Goal: Task Accomplishment & Management: Manage account settings

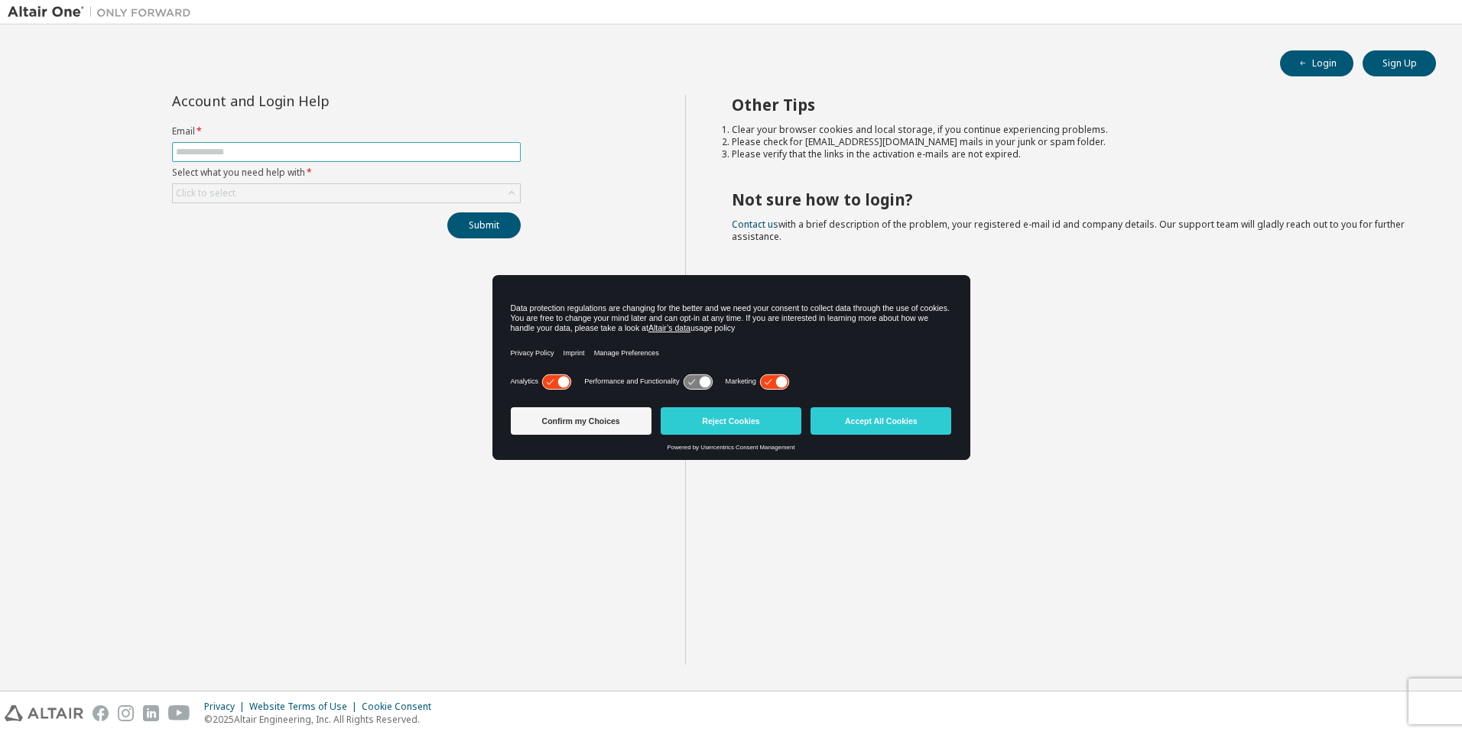
click at [211, 145] on span at bounding box center [346, 152] width 349 height 20
click at [213, 151] on input "text" at bounding box center [346, 152] width 341 height 12
type input "**********"
click at [261, 195] on div "Click to select" at bounding box center [346, 193] width 347 height 18
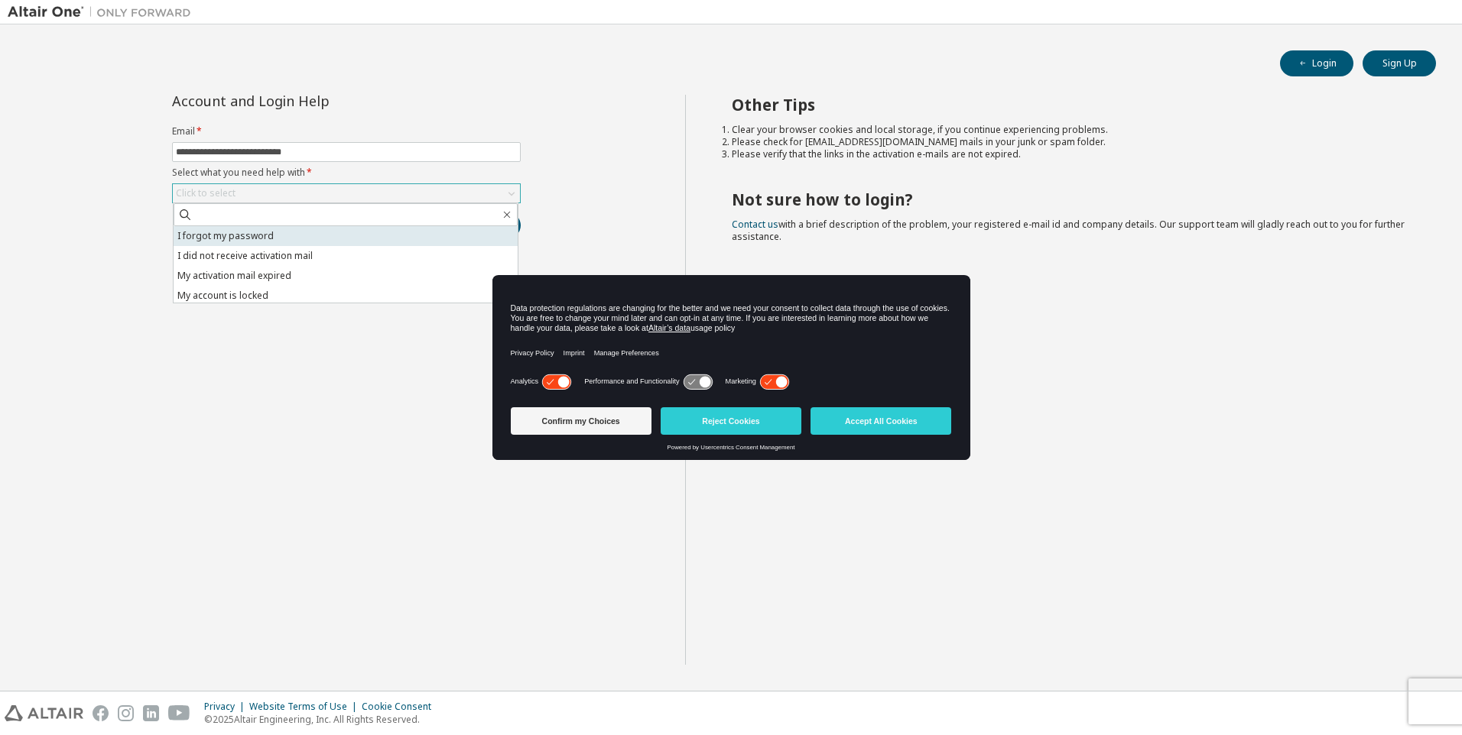
click at [245, 233] on li "I forgot my password" at bounding box center [346, 236] width 344 height 20
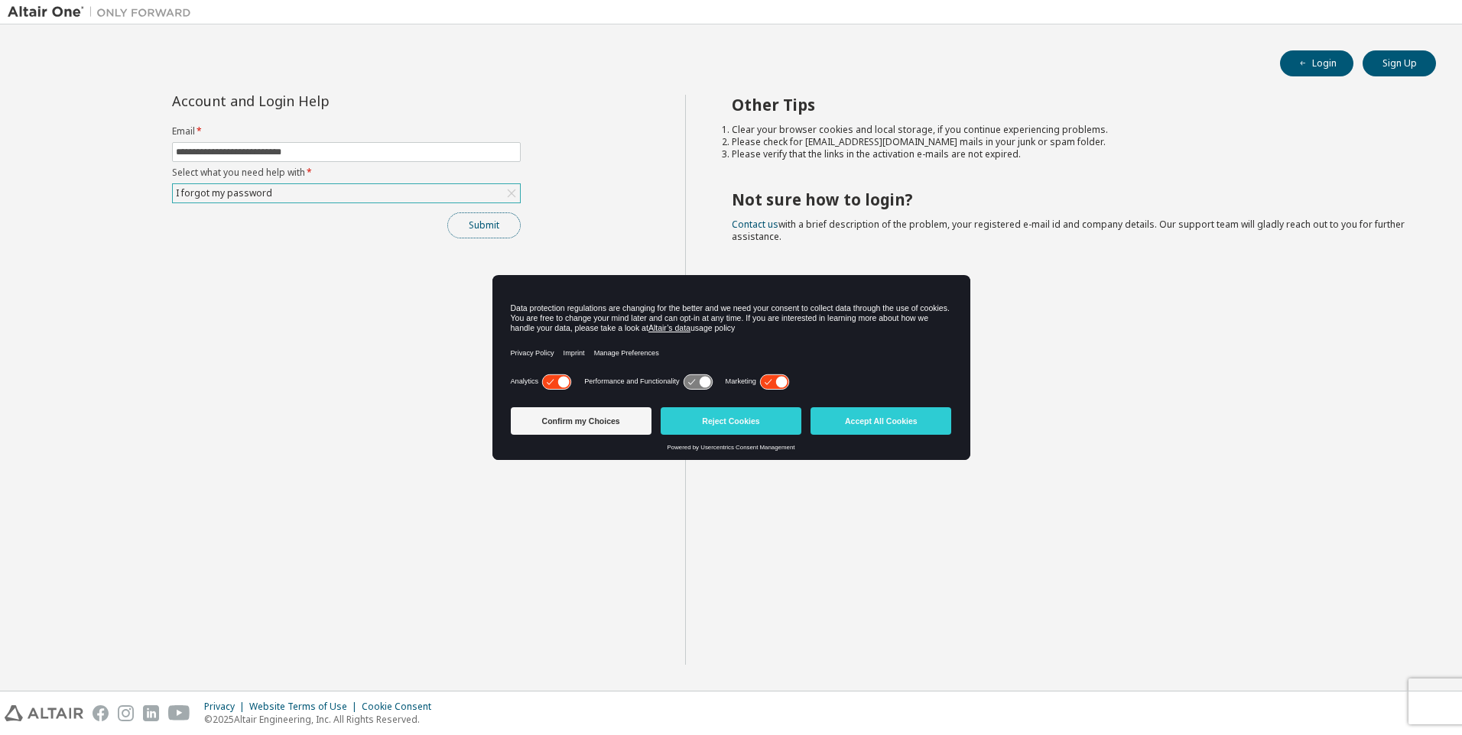
click at [489, 223] on button "Submit" at bounding box center [483, 226] width 73 height 26
click at [916, 418] on button "Accept All Cookies" at bounding box center [880, 421] width 141 height 28
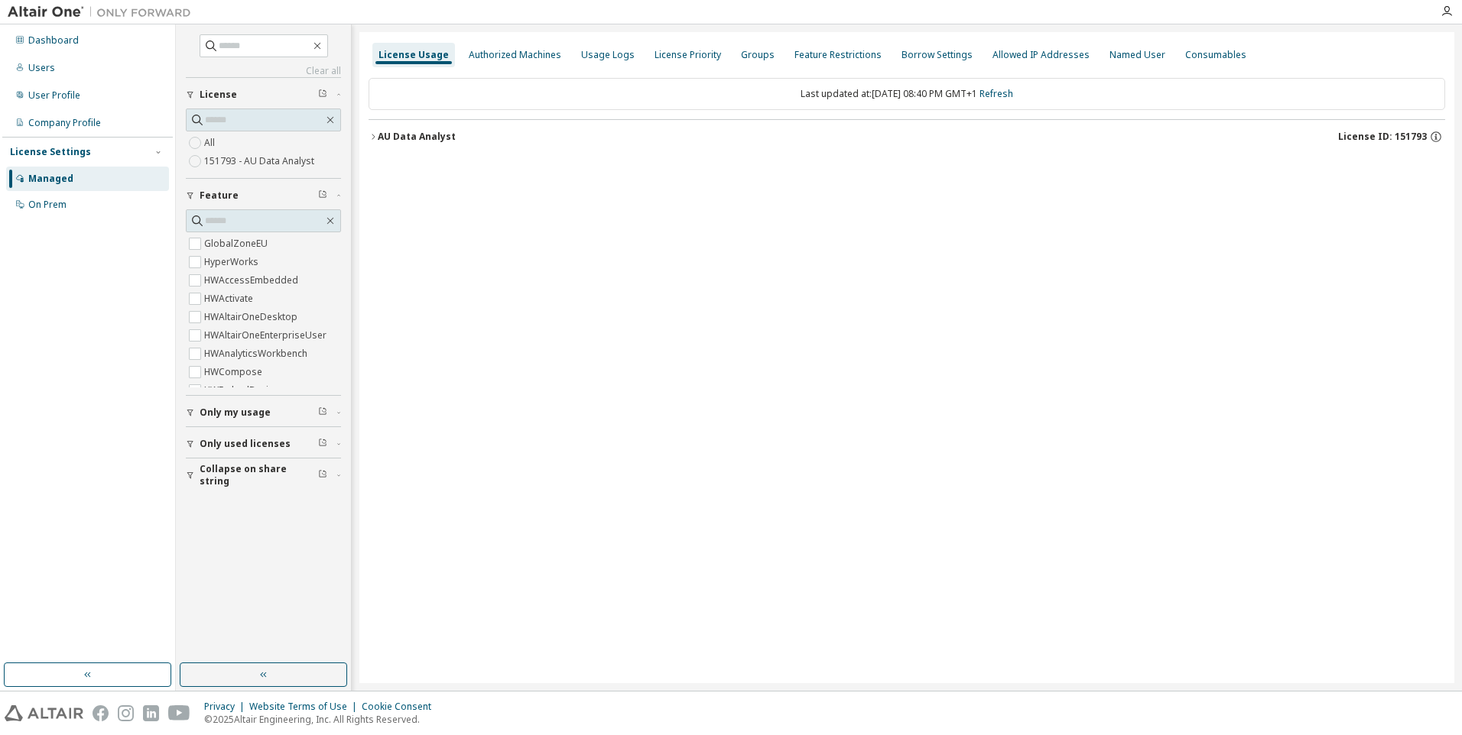
click at [372, 135] on icon "button" at bounding box center [372, 136] width 9 height 9
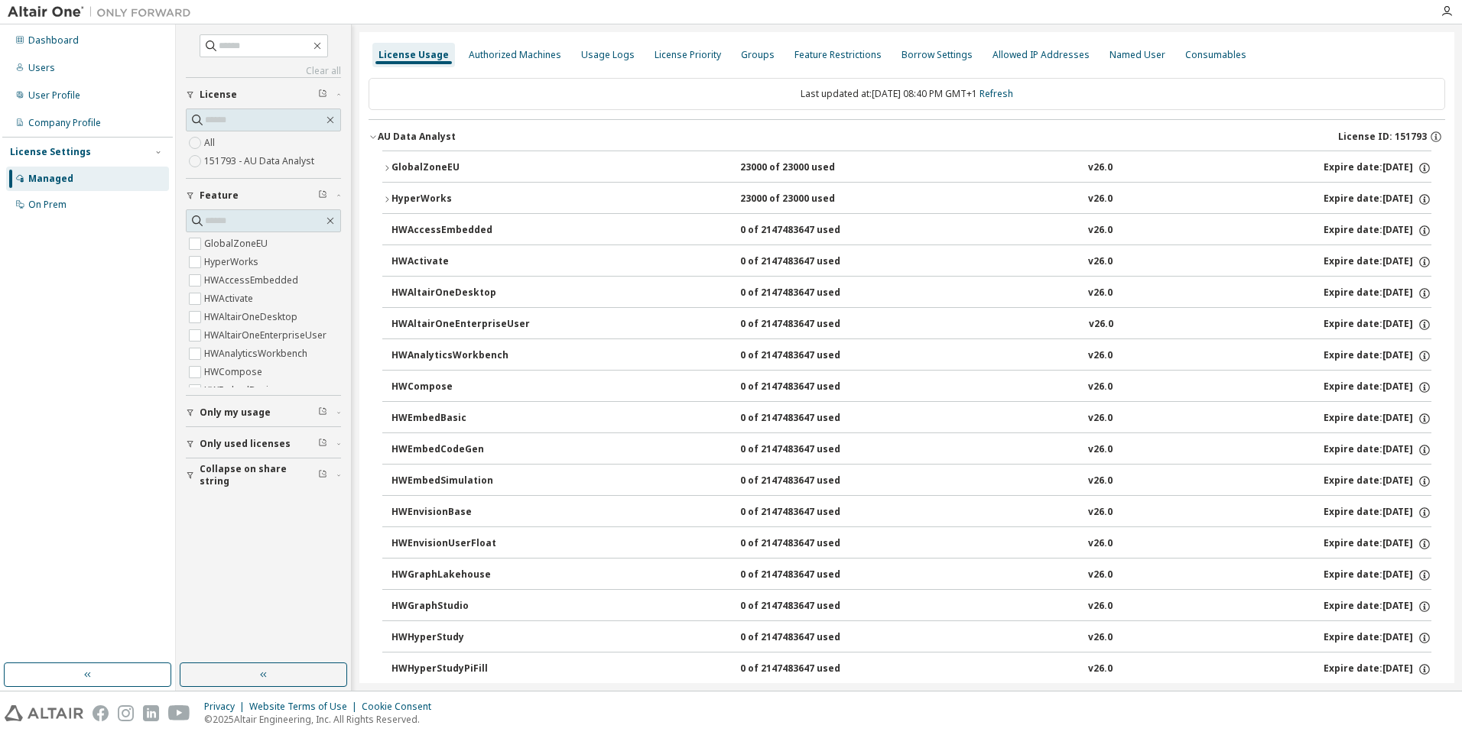
click at [459, 168] on div "GlobalZoneEU" at bounding box center [460, 168] width 138 height 14
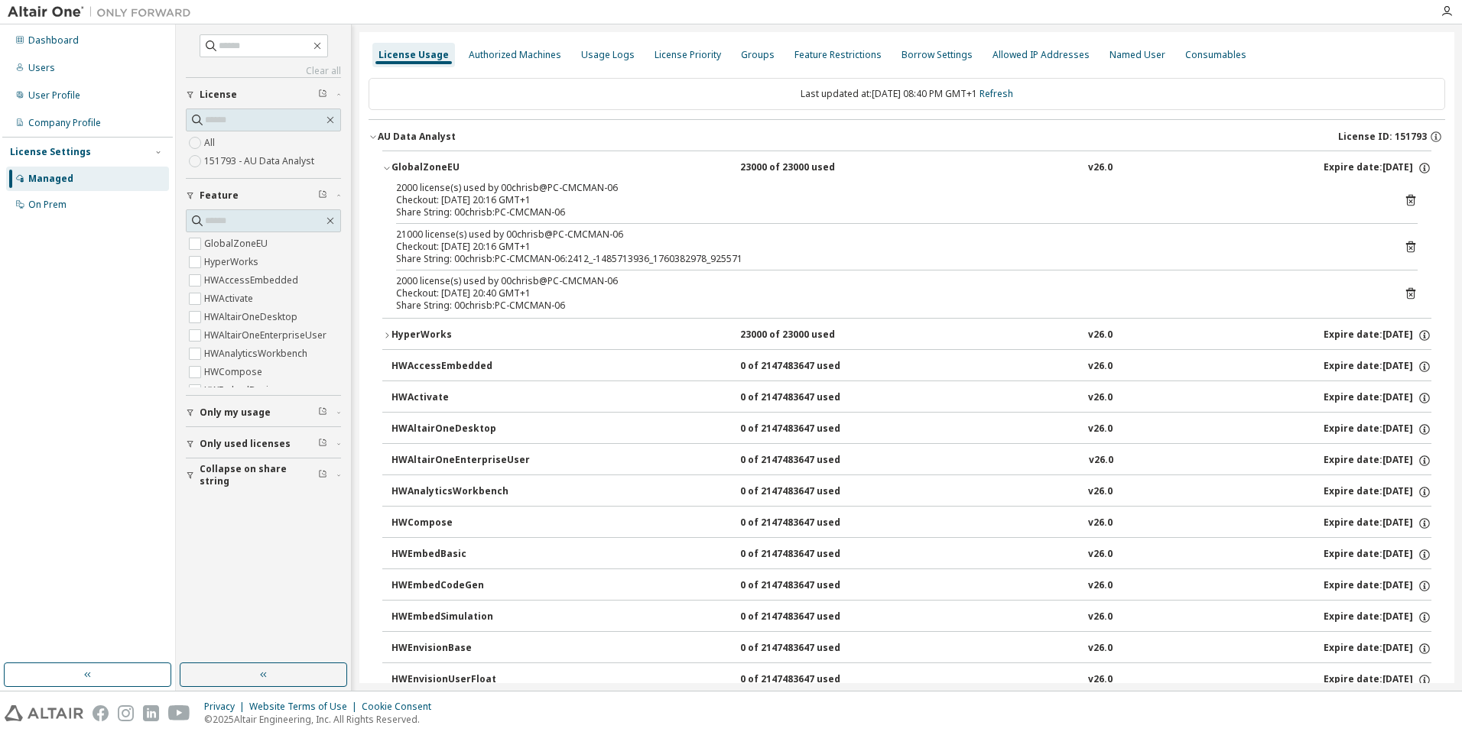
click at [667, 204] on div "Checkout: 2025-10-13 20:16 GMT+1" at bounding box center [888, 200] width 985 height 12
click at [1406, 197] on icon at bounding box center [1410, 200] width 9 height 11
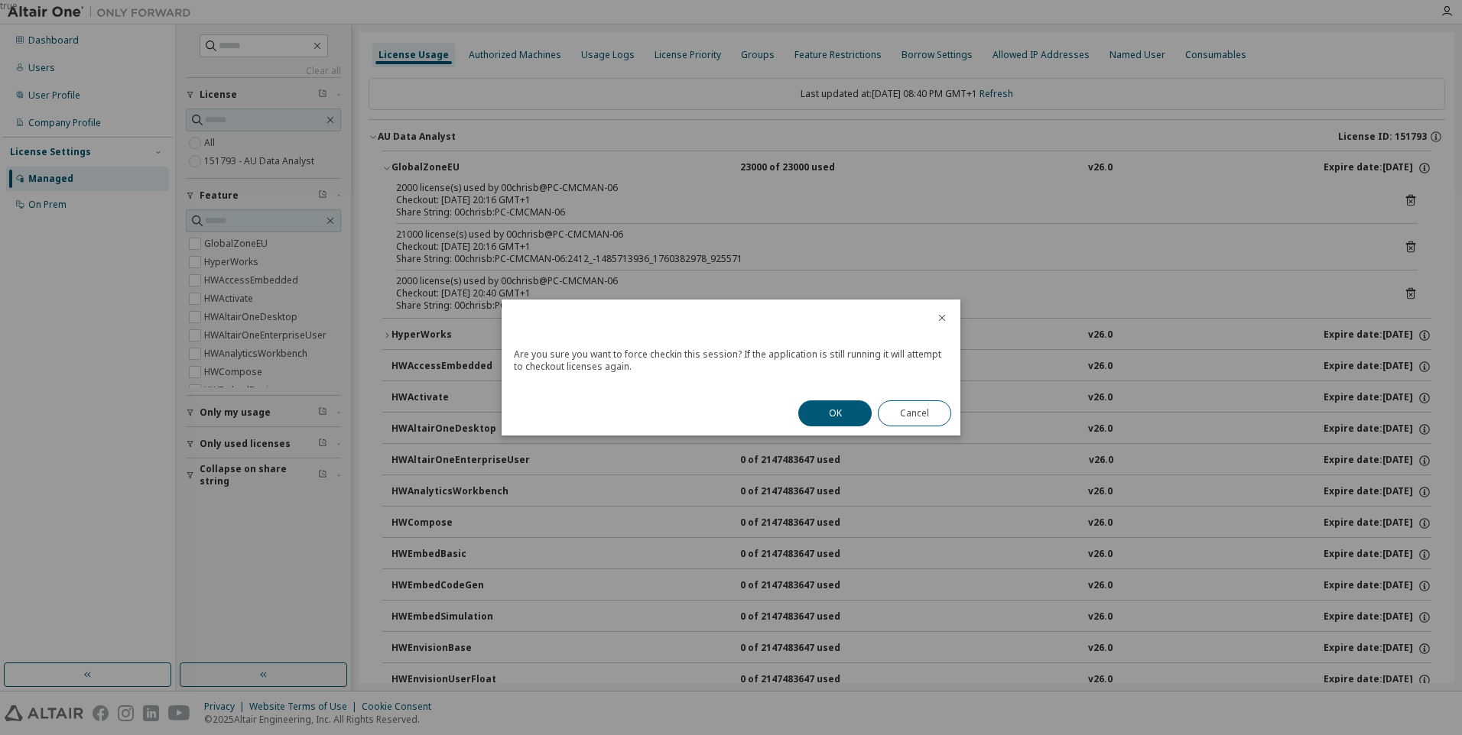
click at [862, 412] on button "OK" at bounding box center [834, 414] width 73 height 26
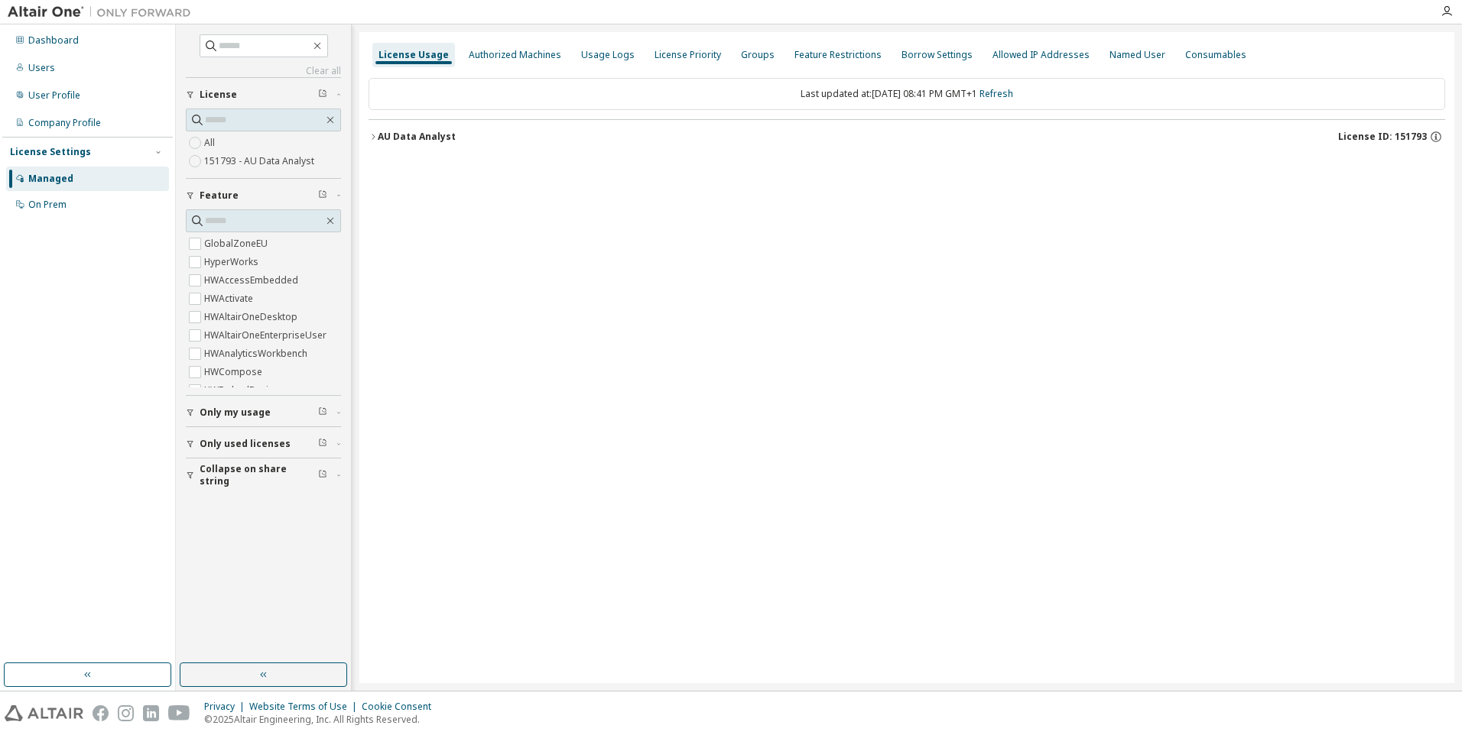
click at [374, 138] on icon "button" at bounding box center [373, 136] width 3 height 5
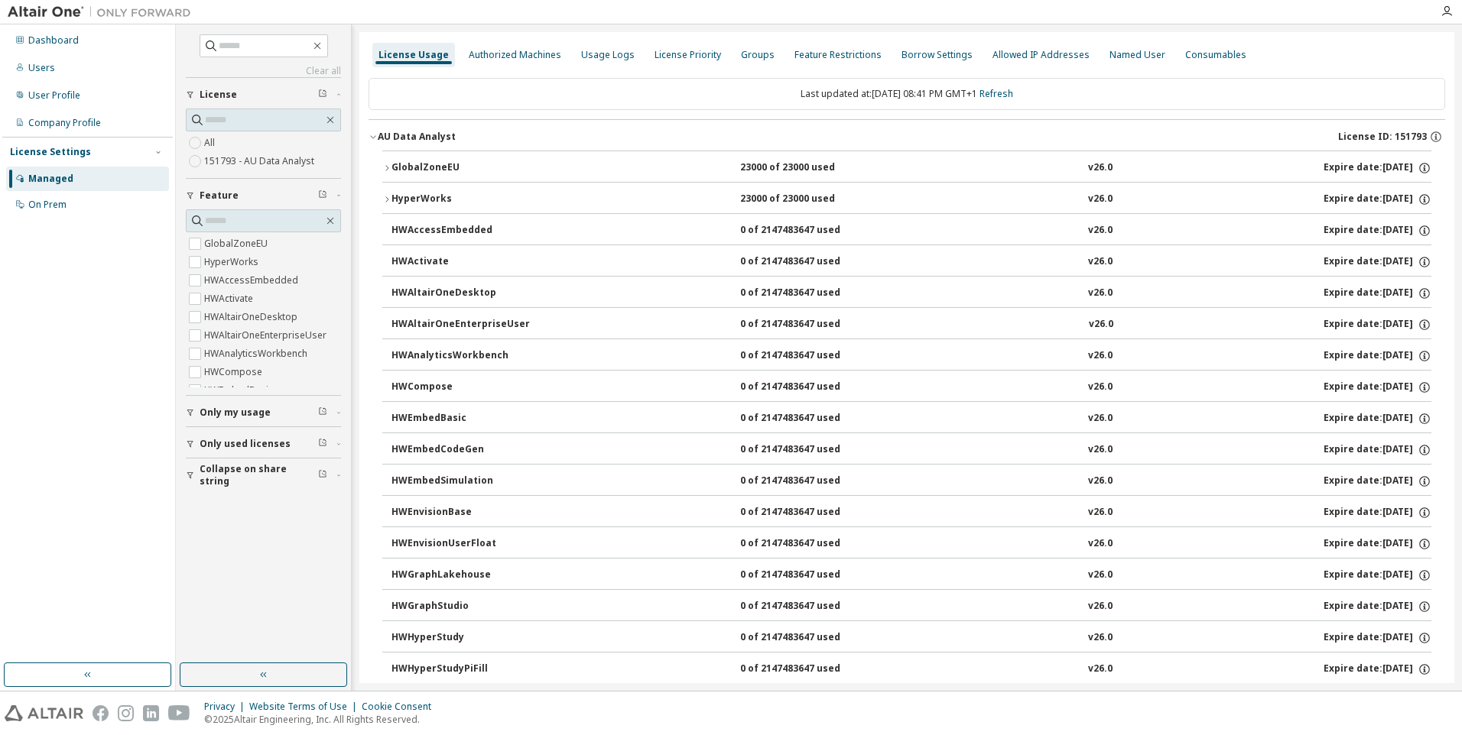
click at [421, 197] on div "HyperWorks" at bounding box center [460, 200] width 138 height 14
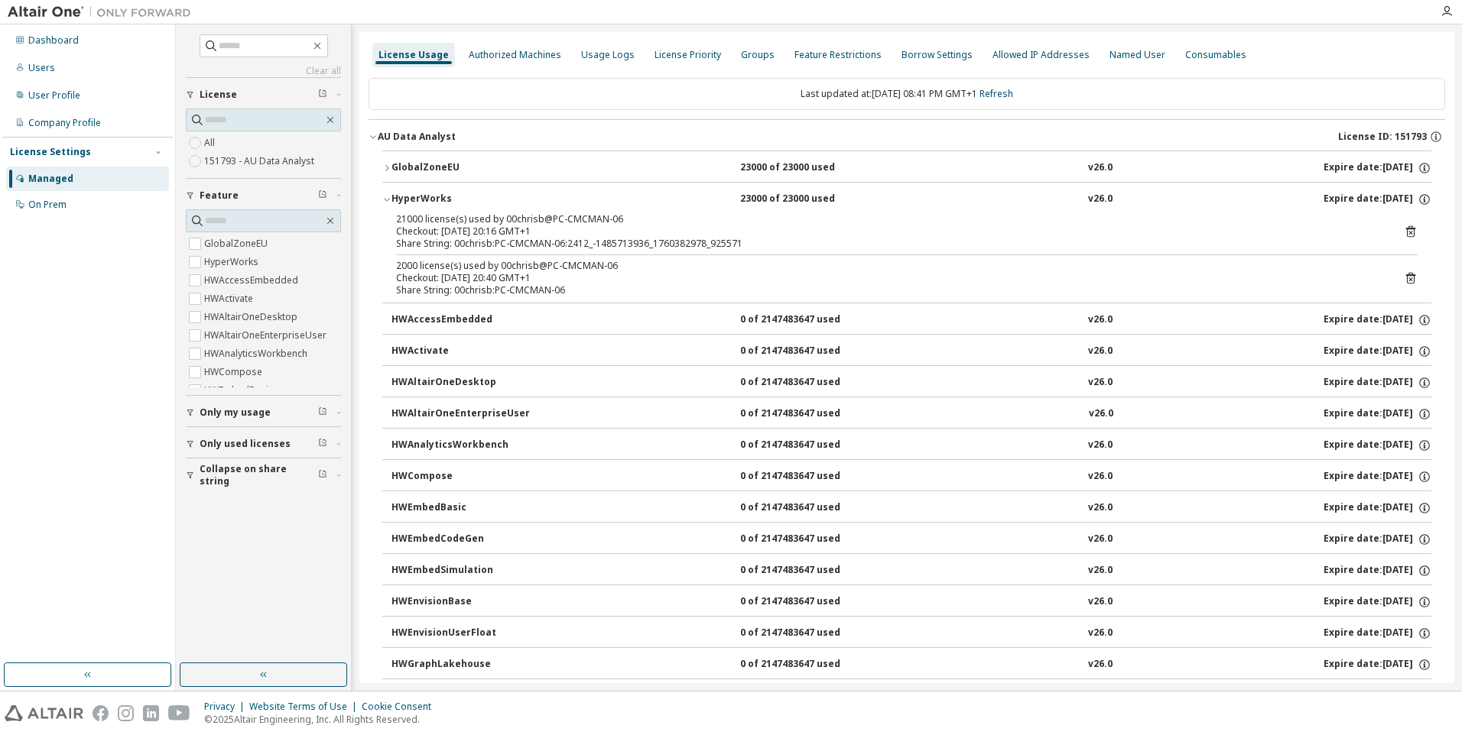
click at [1405, 234] on icon at bounding box center [1411, 232] width 14 height 14
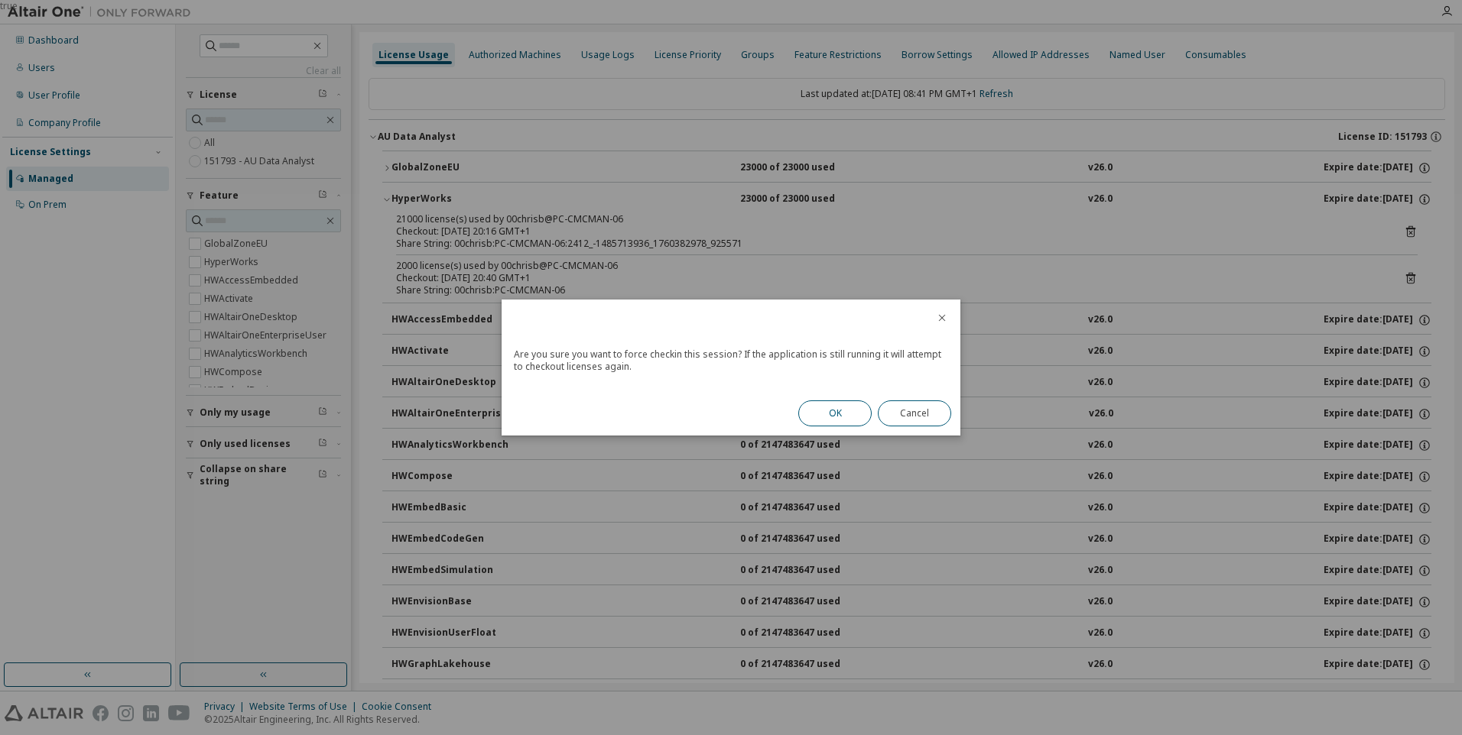
click at [848, 413] on button "OK" at bounding box center [834, 414] width 73 height 26
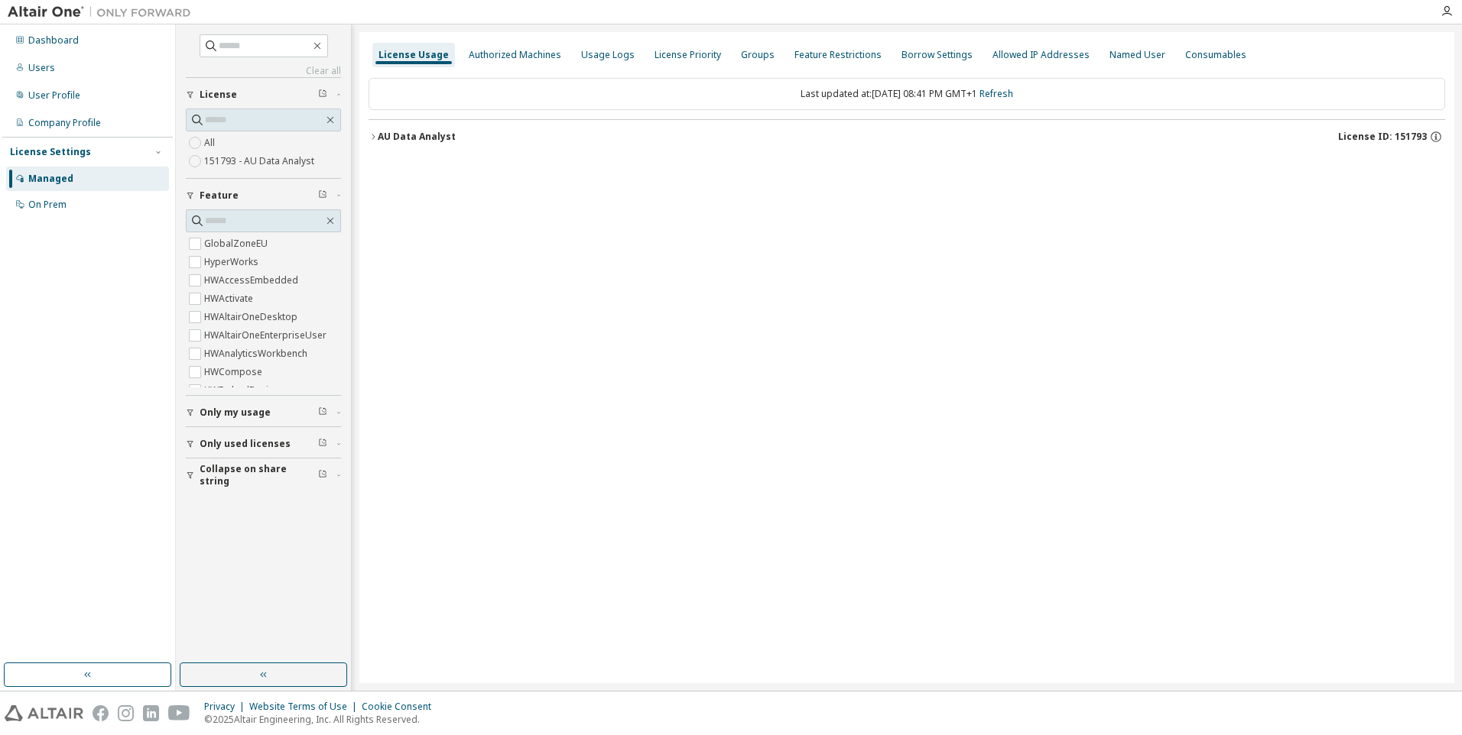
click at [375, 135] on icon "button" at bounding box center [372, 136] width 9 height 9
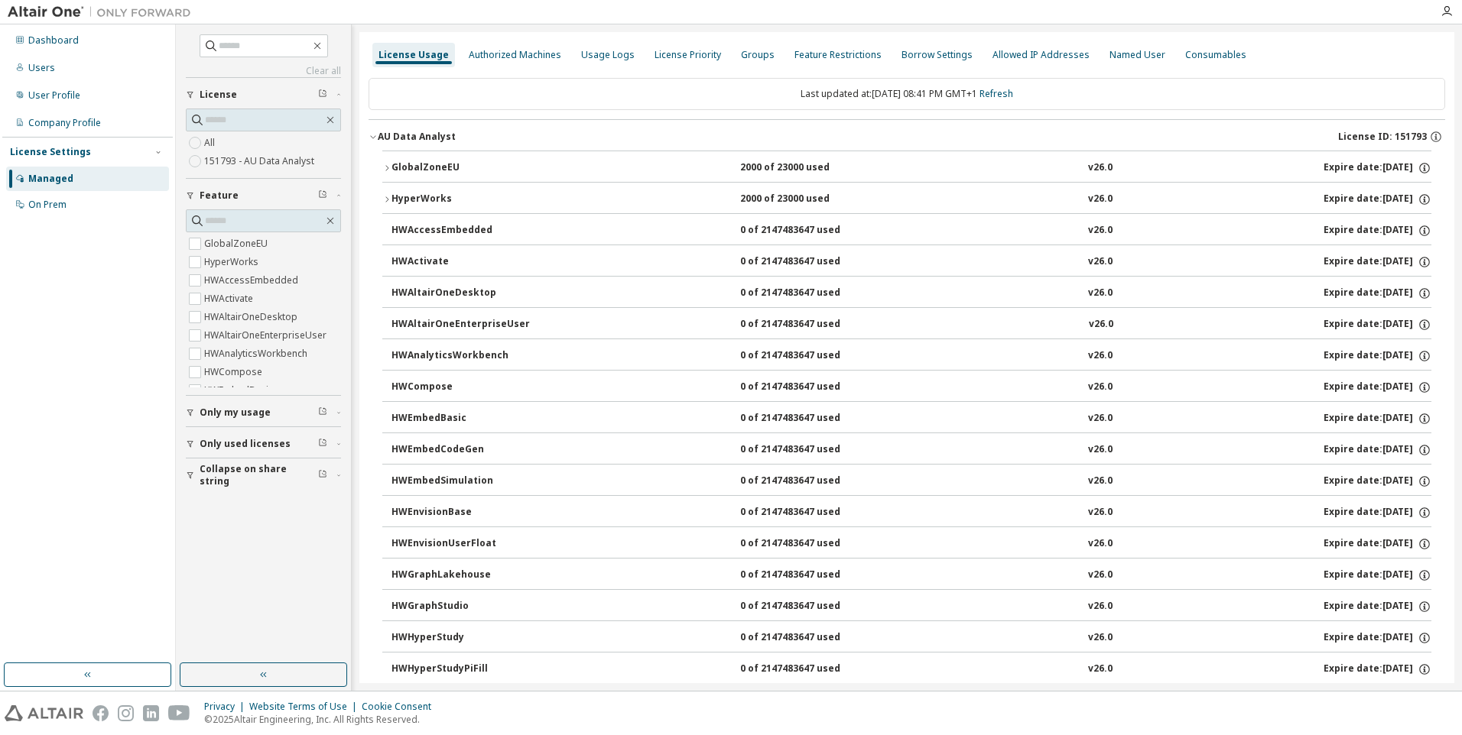
click at [382, 199] on icon "button" at bounding box center [386, 199] width 9 height 9
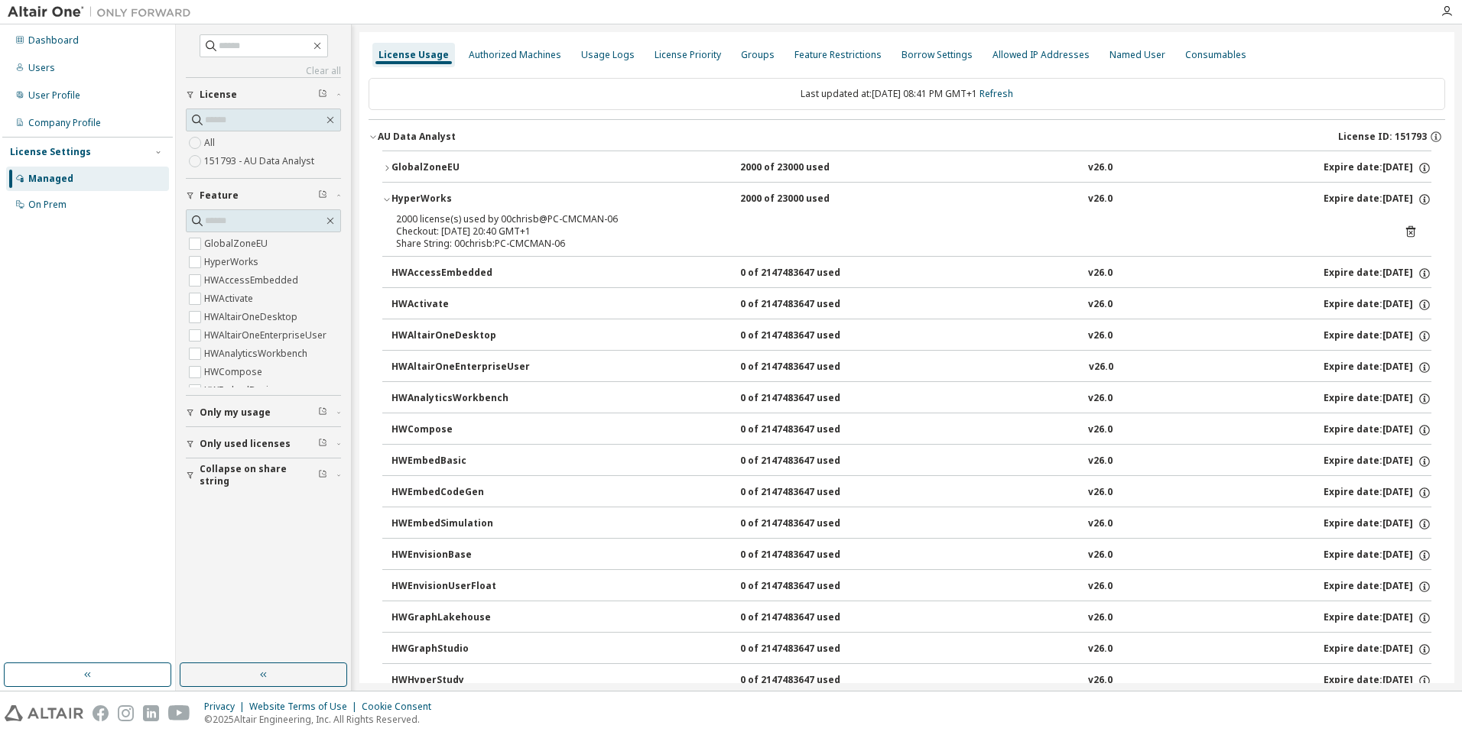
click at [1406, 229] on icon at bounding box center [1410, 231] width 9 height 11
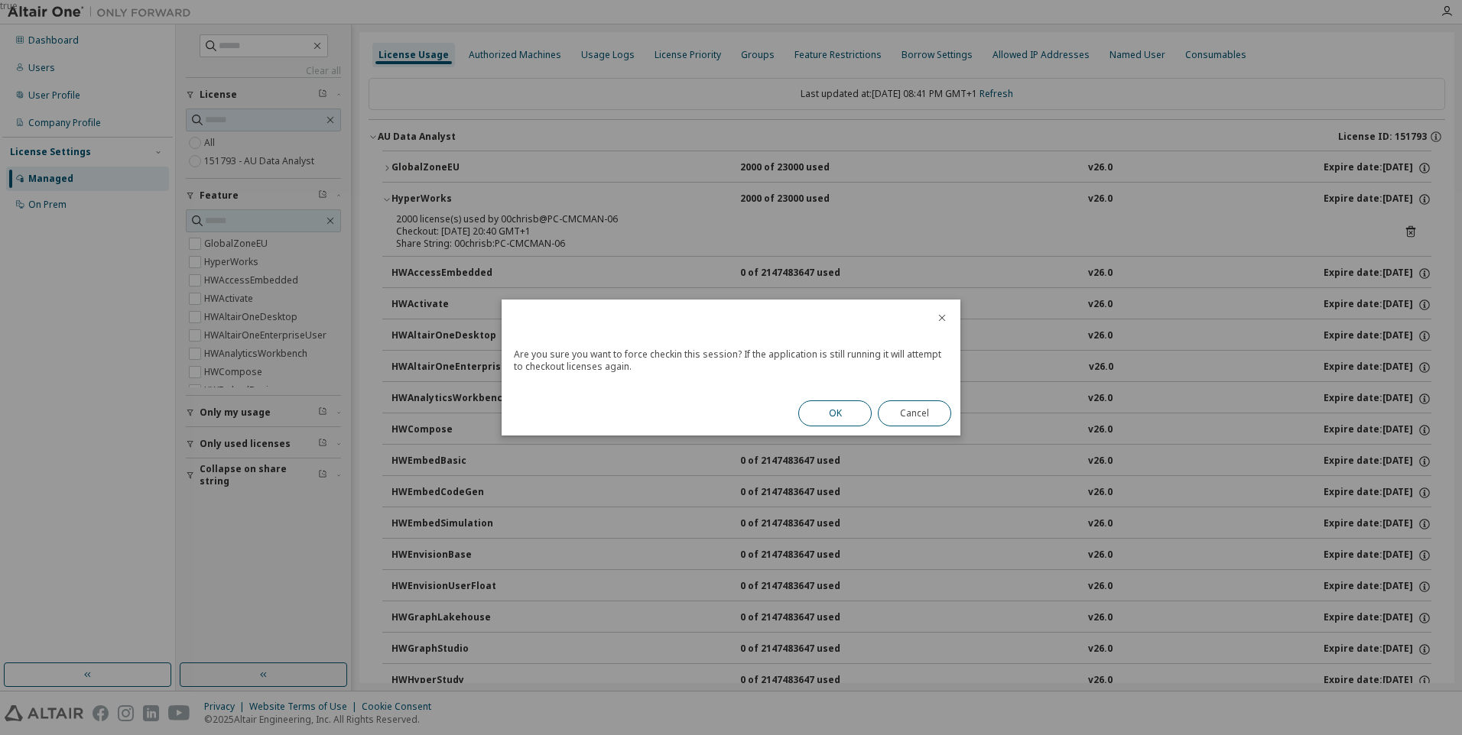
click at [849, 411] on button "OK" at bounding box center [834, 414] width 73 height 26
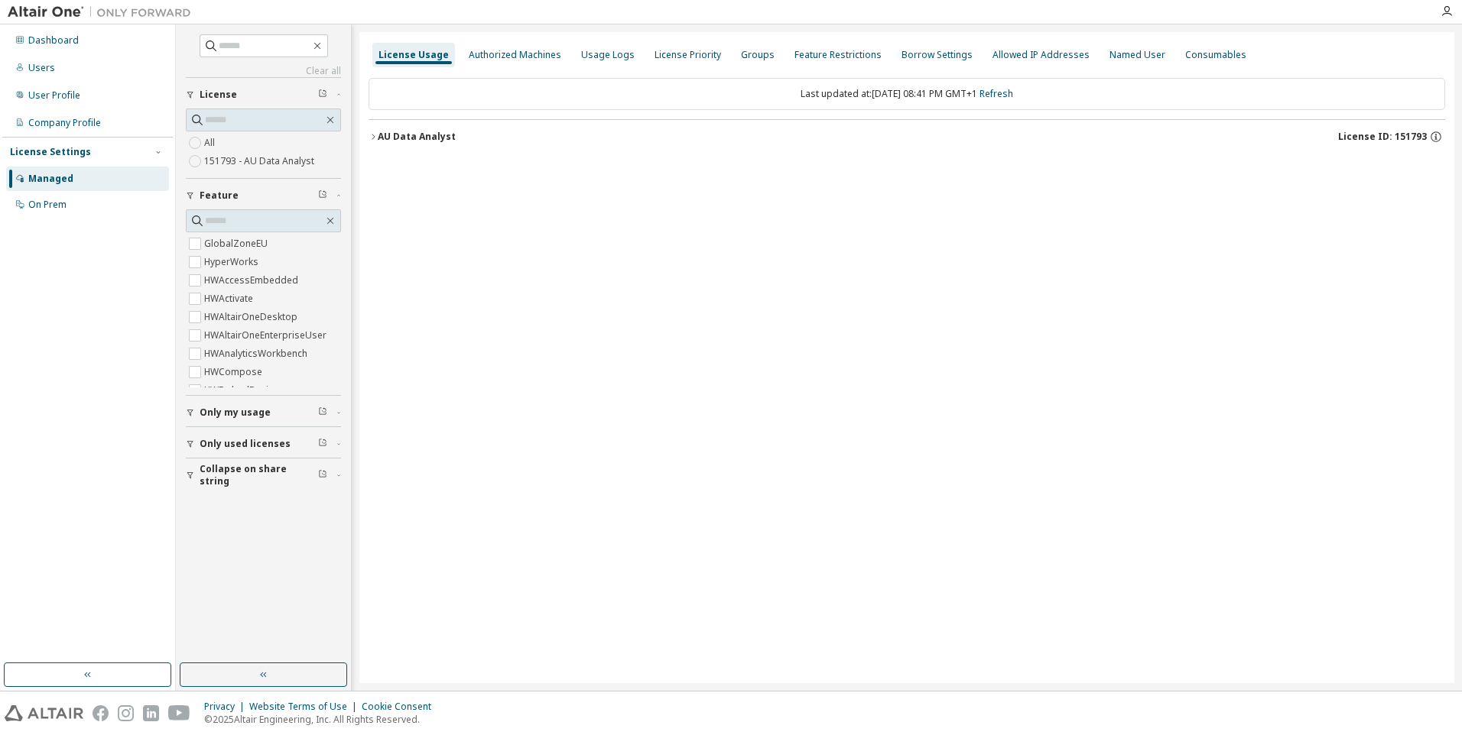
click at [375, 134] on icon "button" at bounding box center [372, 136] width 9 height 9
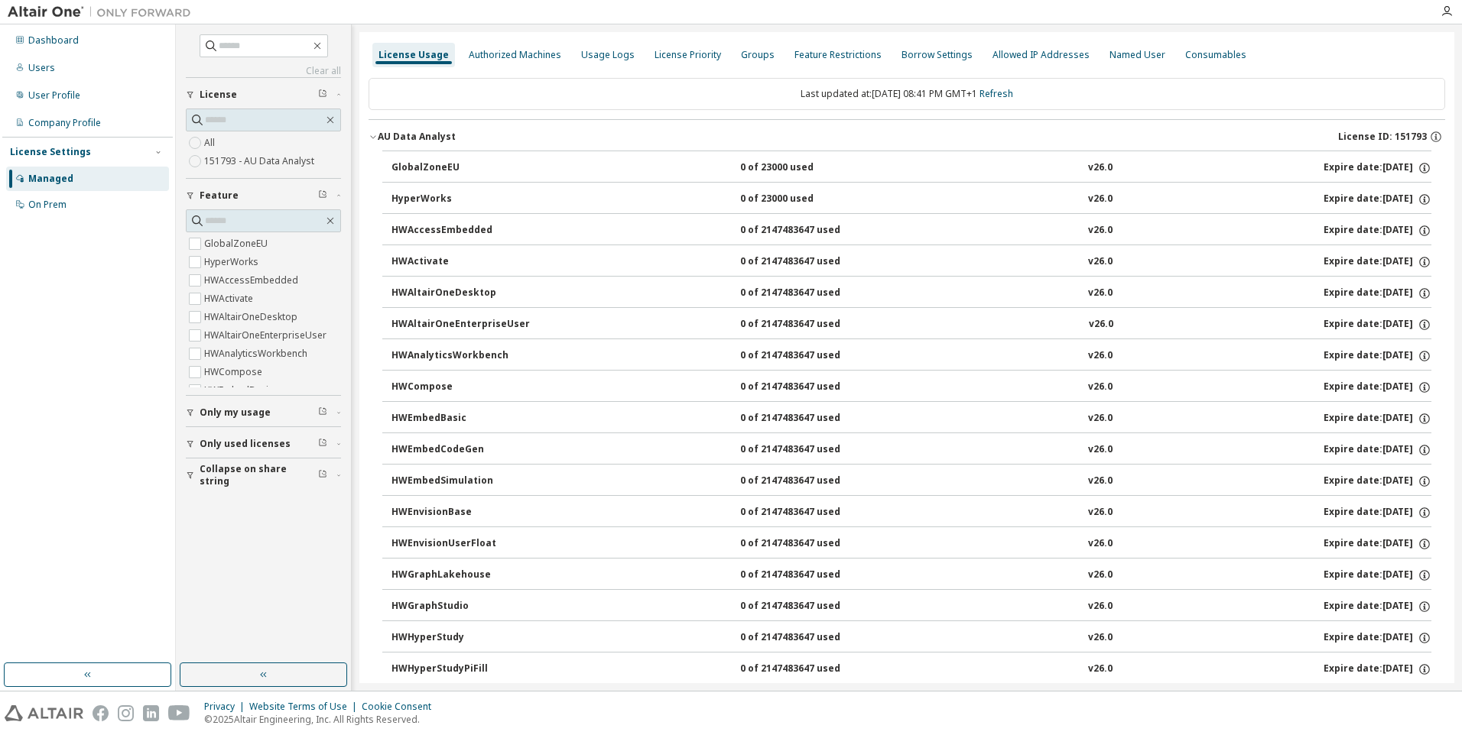
click at [428, 164] on div "GlobalZoneEU" at bounding box center [460, 168] width 138 height 14
click at [394, 161] on div "GlobalZoneEU" at bounding box center [460, 168] width 138 height 14
click at [471, 190] on button "HyperWorks 0 of 23000 used v26.0 Expire date: [DATE]" at bounding box center [911, 200] width 1040 height 34
click at [1417, 166] on icon "button" at bounding box center [1424, 168] width 14 height 14
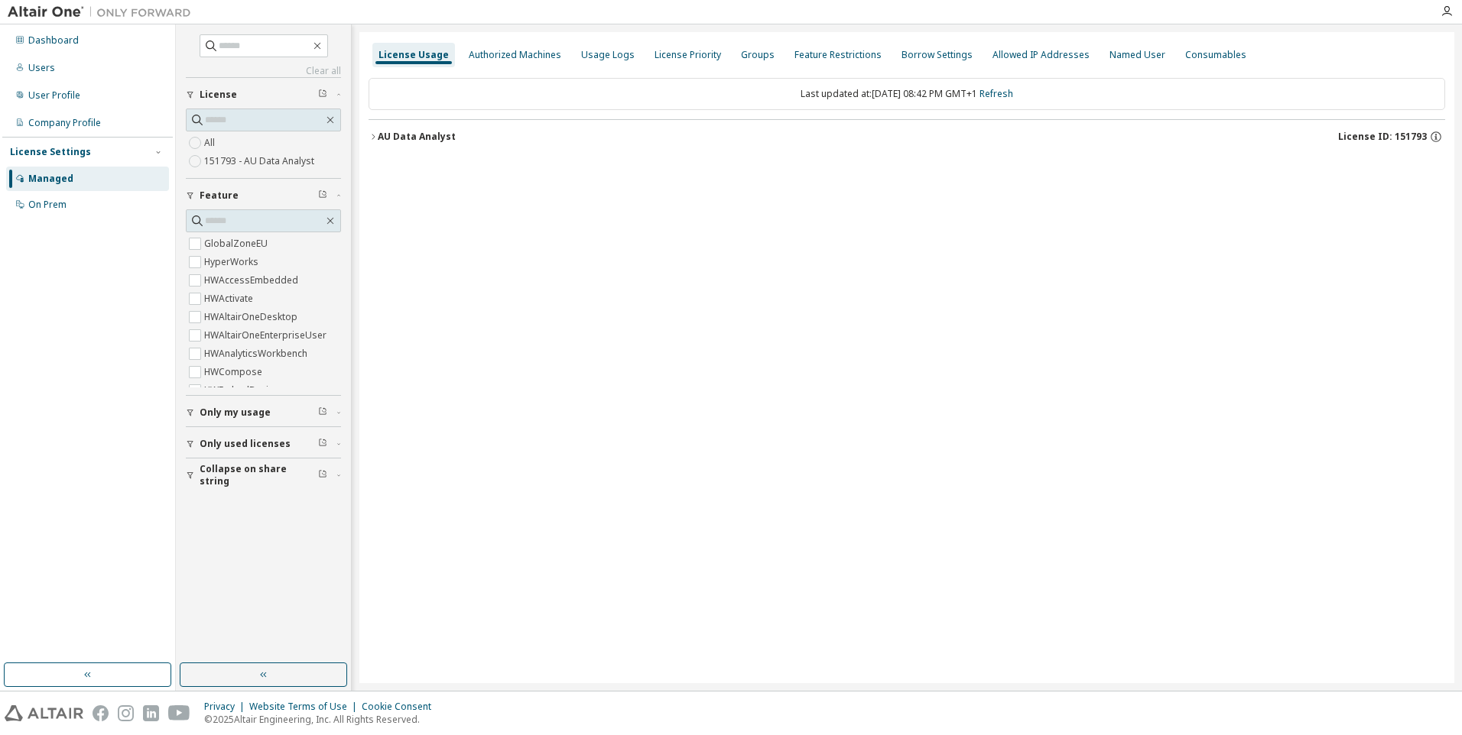
click at [373, 133] on icon "button" at bounding box center [372, 136] width 9 height 9
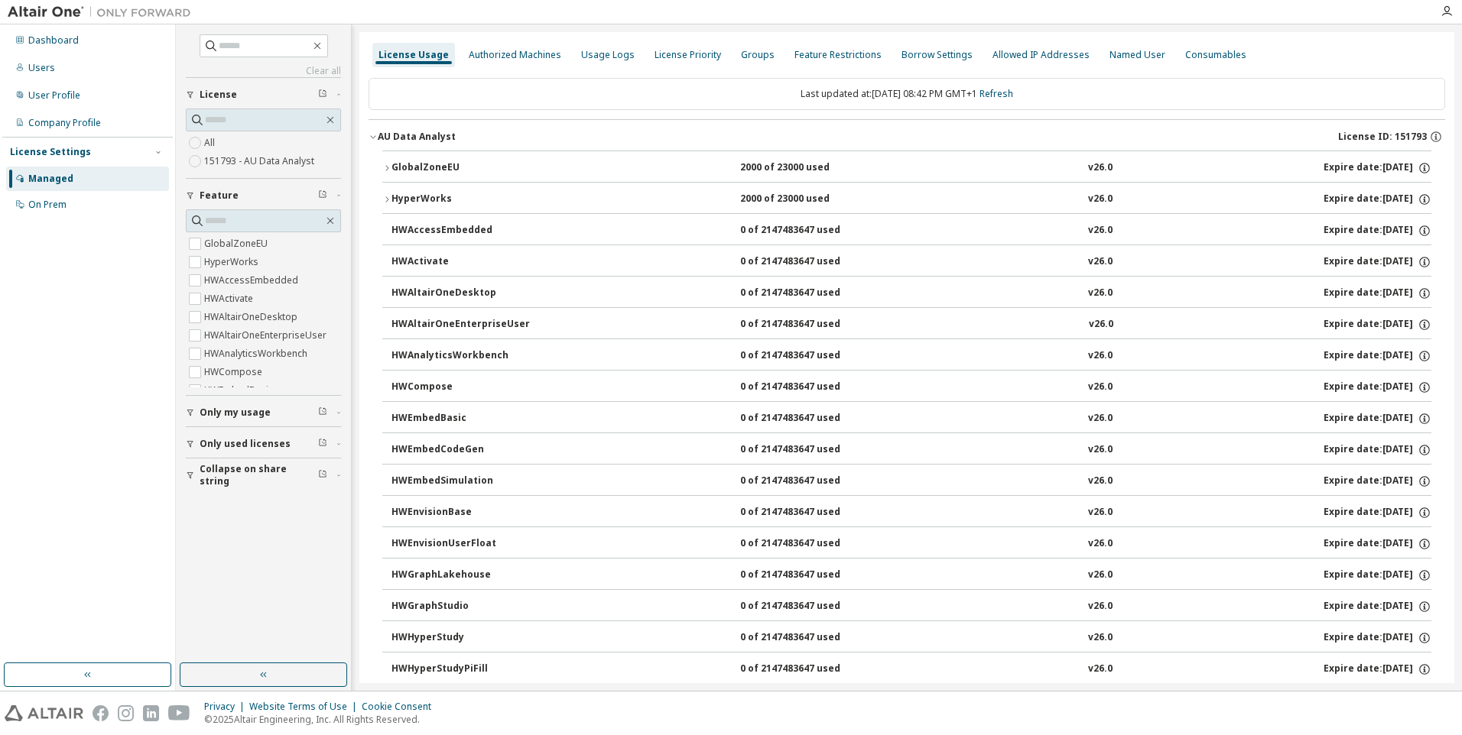
click at [383, 164] on button "GlobalZoneEU 2000 of 23000 used v26.0 Expire date: 2026-06-04" at bounding box center [906, 168] width 1049 height 34
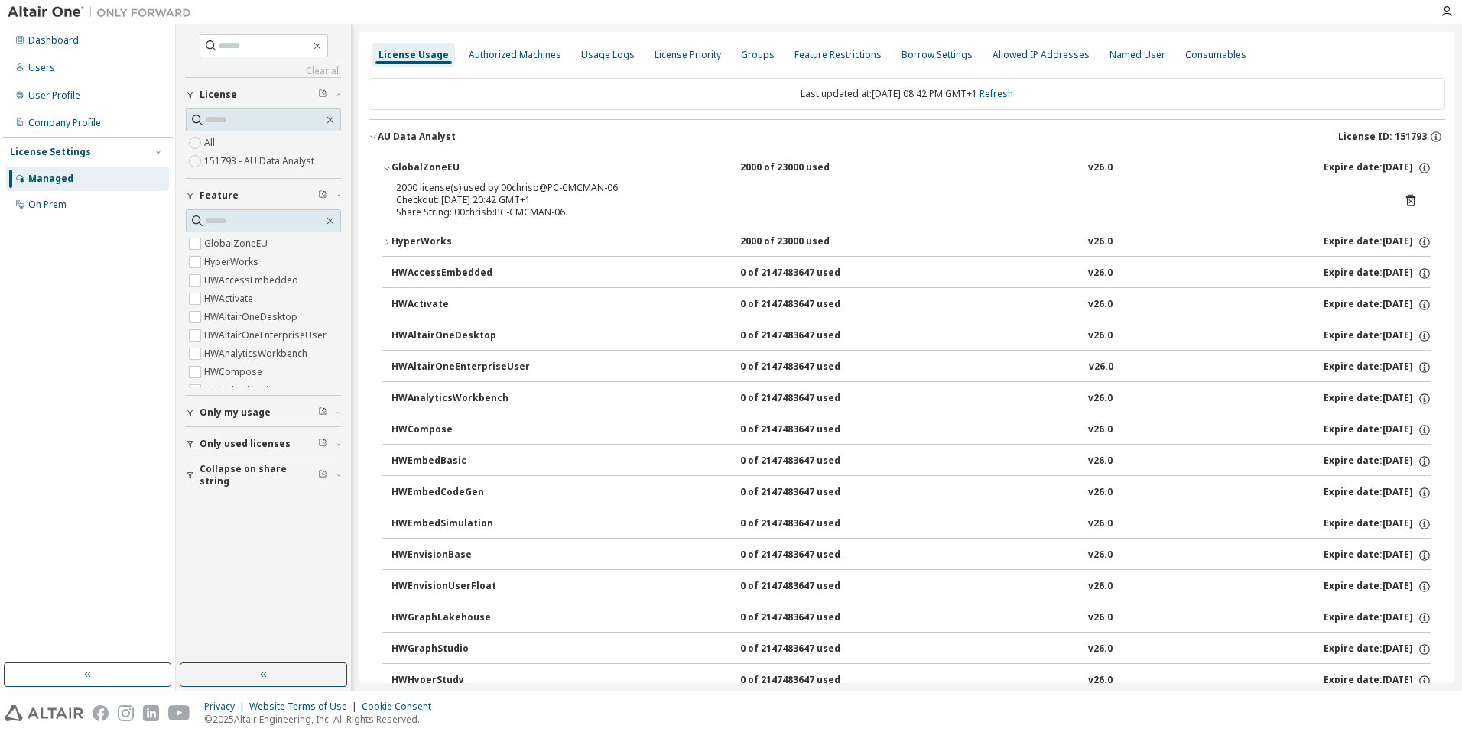
click at [1404, 199] on icon at bounding box center [1411, 200] width 14 height 14
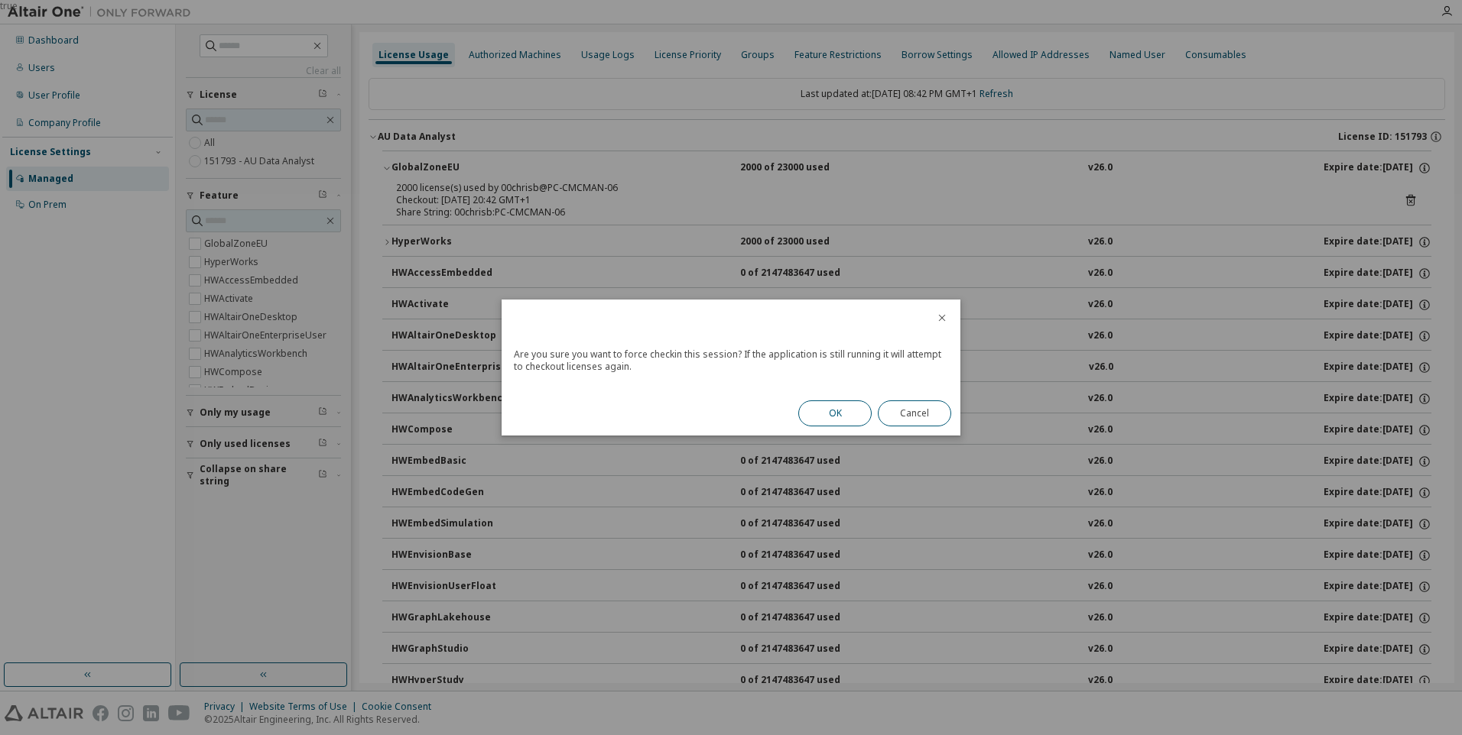
click at [826, 418] on button "OK" at bounding box center [834, 414] width 73 height 26
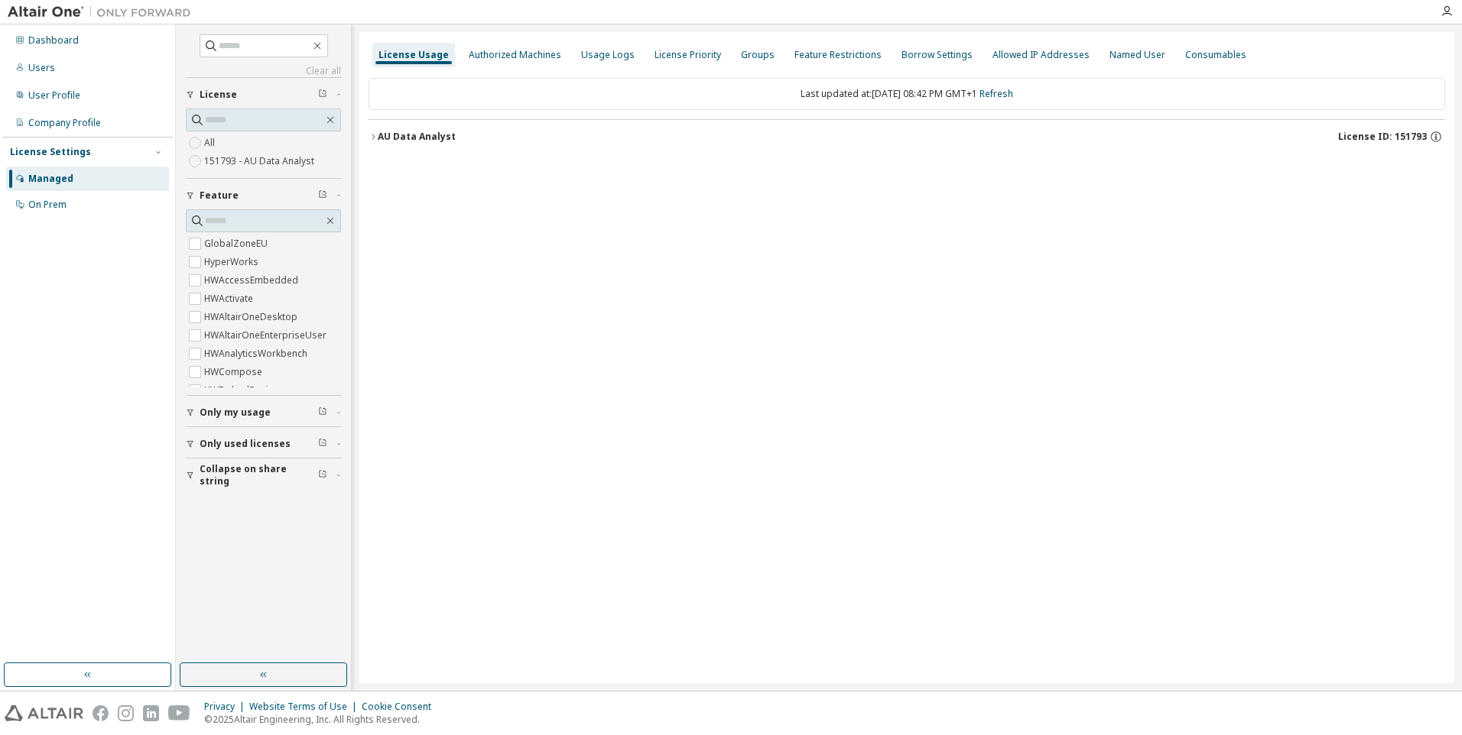
click at [374, 137] on icon "button" at bounding box center [372, 136] width 9 height 9
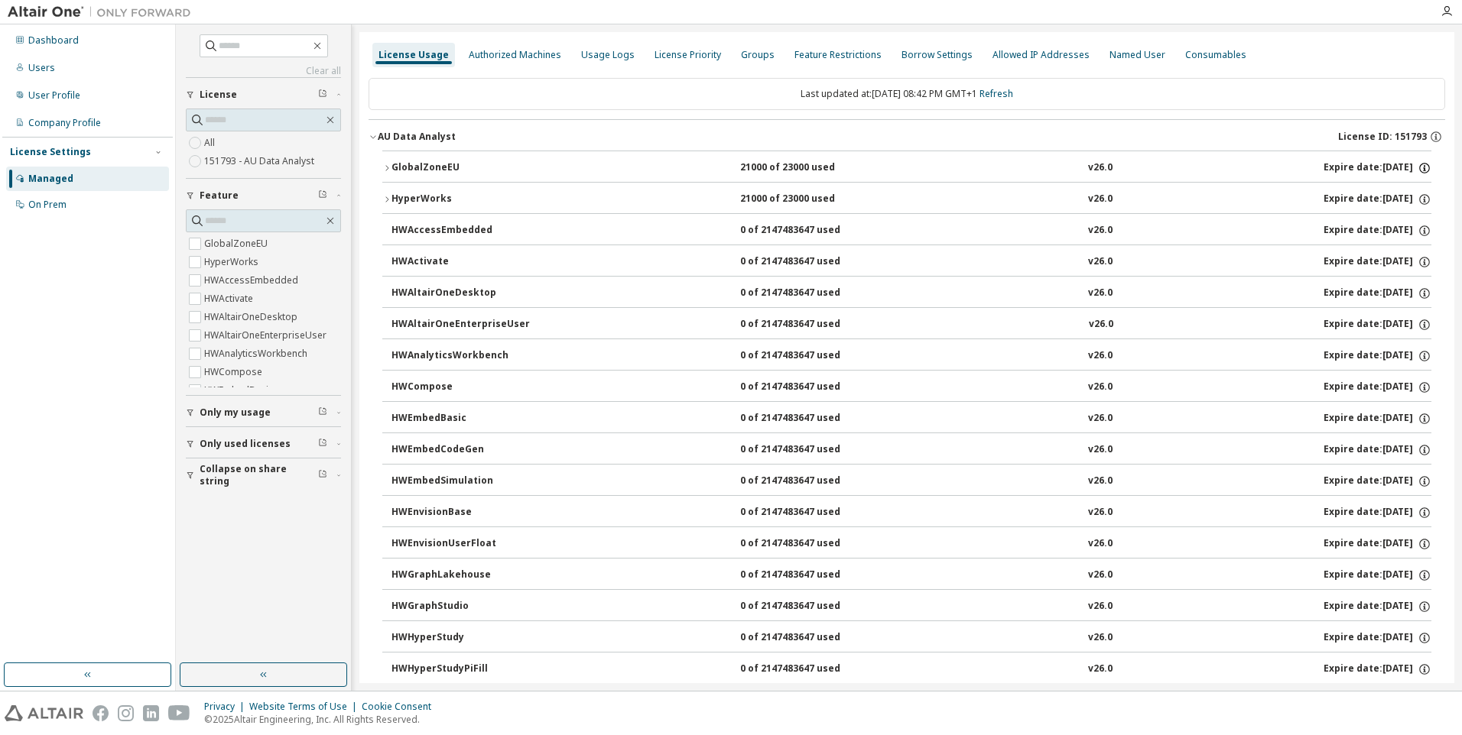
click at [1417, 167] on icon "button" at bounding box center [1424, 168] width 14 height 14
click at [385, 167] on icon "button" at bounding box center [386, 168] width 9 height 9
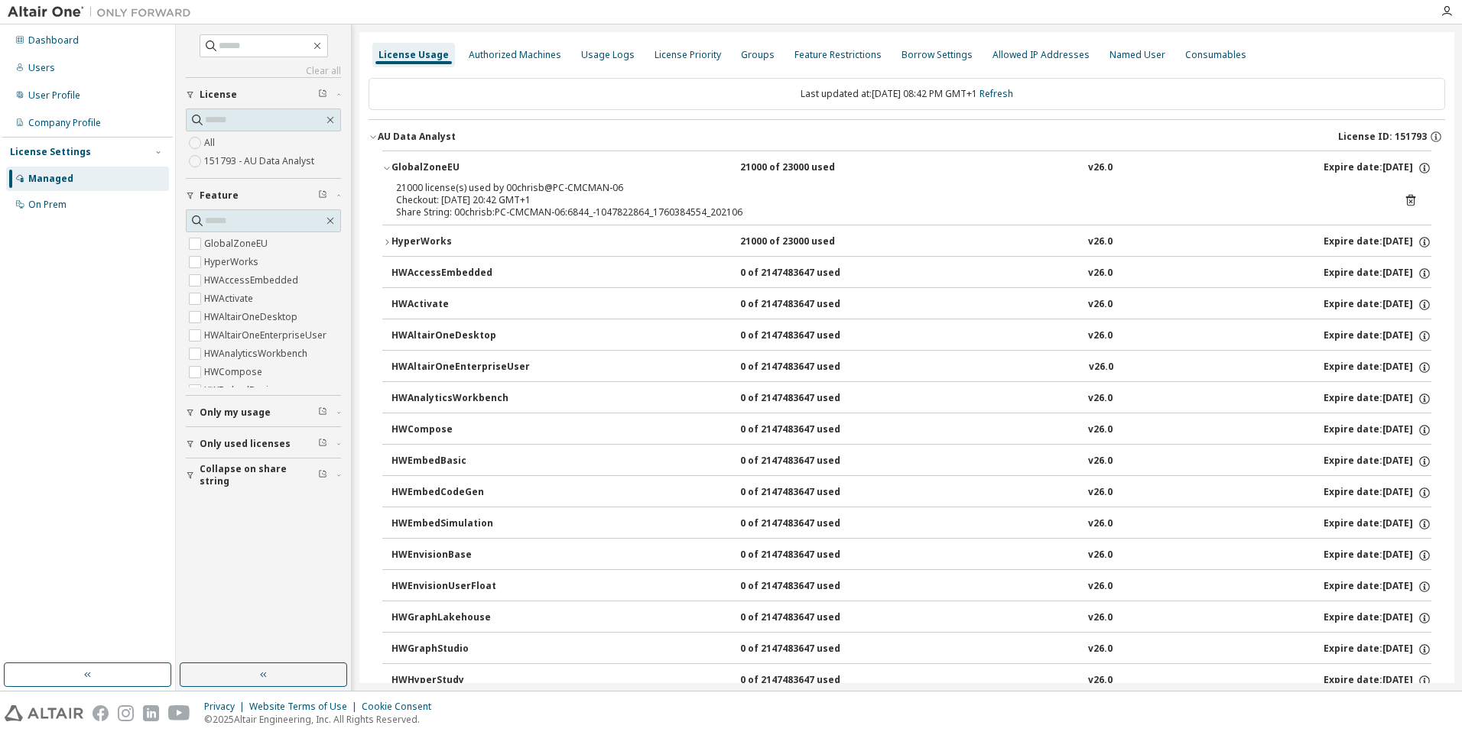
click at [1406, 198] on icon at bounding box center [1410, 200] width 9 height 11
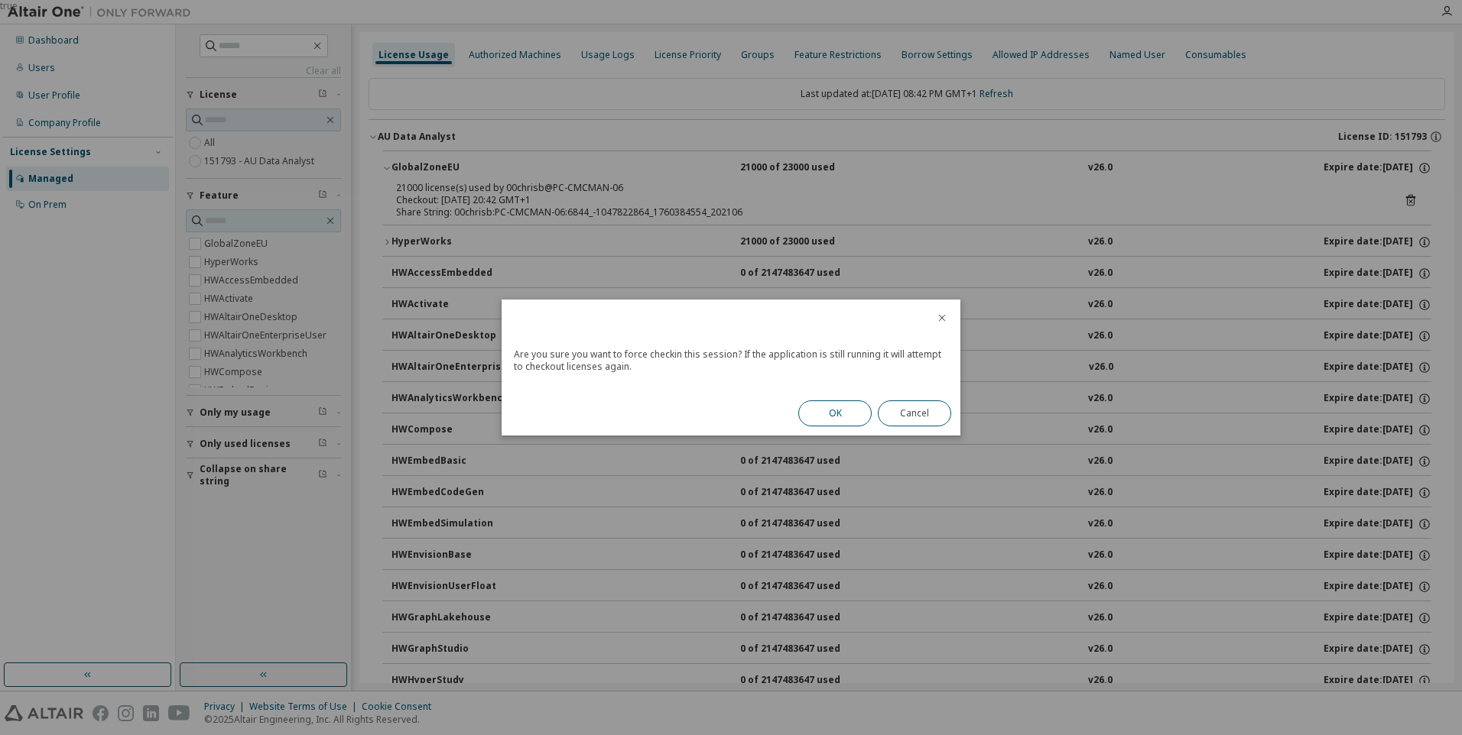
click at [841, 418] on button "OK" at bounding box center [834, 414] width 73 height 26
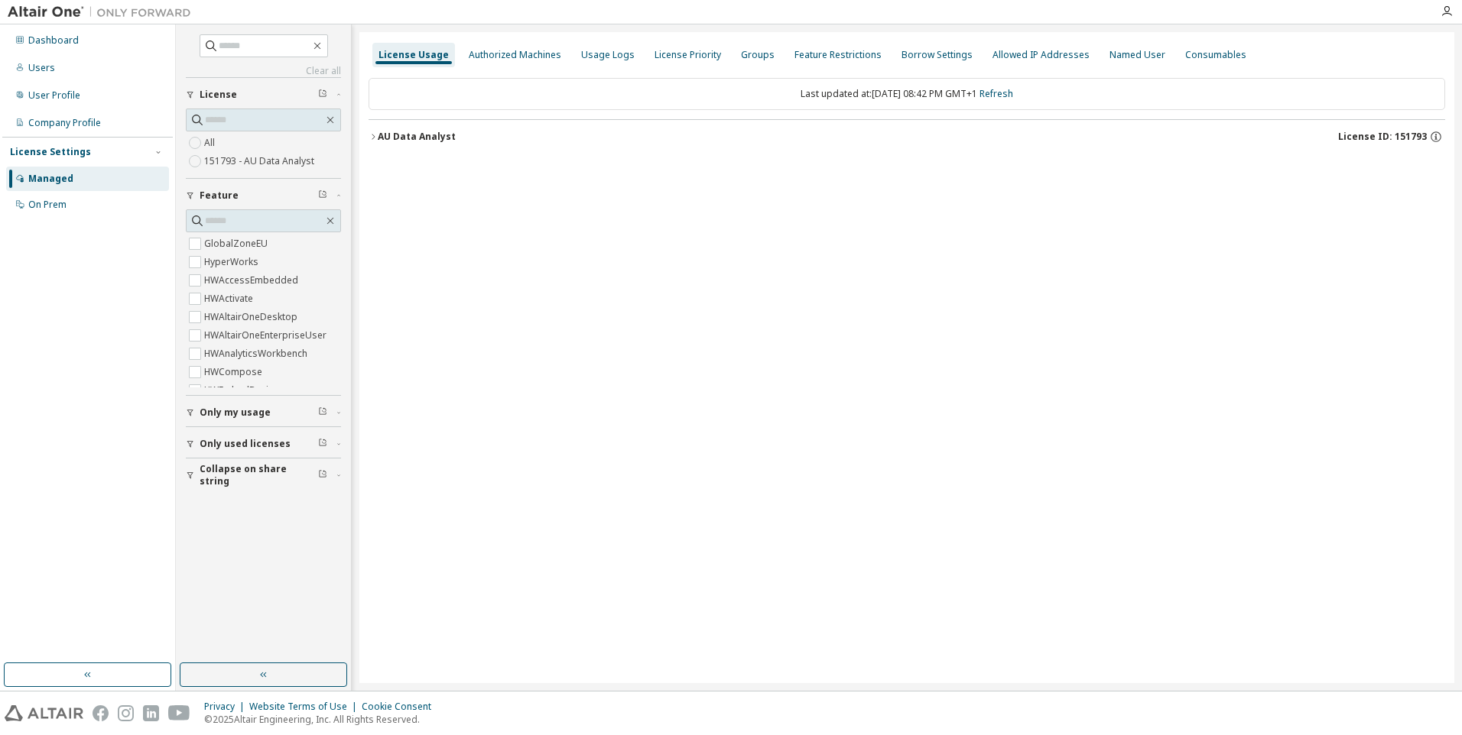
click at [376, 131] on button "AU Data Analyst License ID: 151793" at bounding box center [906, 137] width 1076 height 34
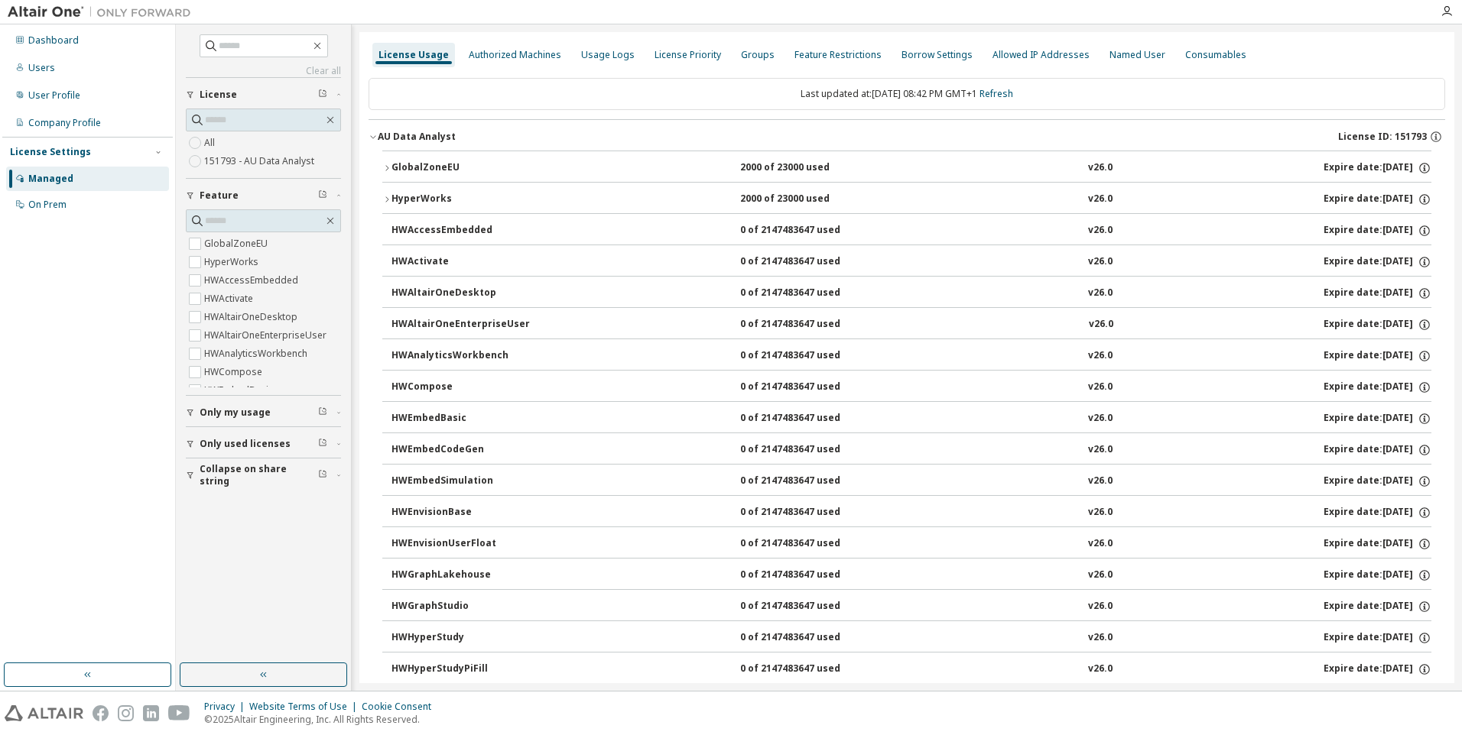
click at [388, 167] on icon "button" at bounding box center [386, 168] width 9 height 9
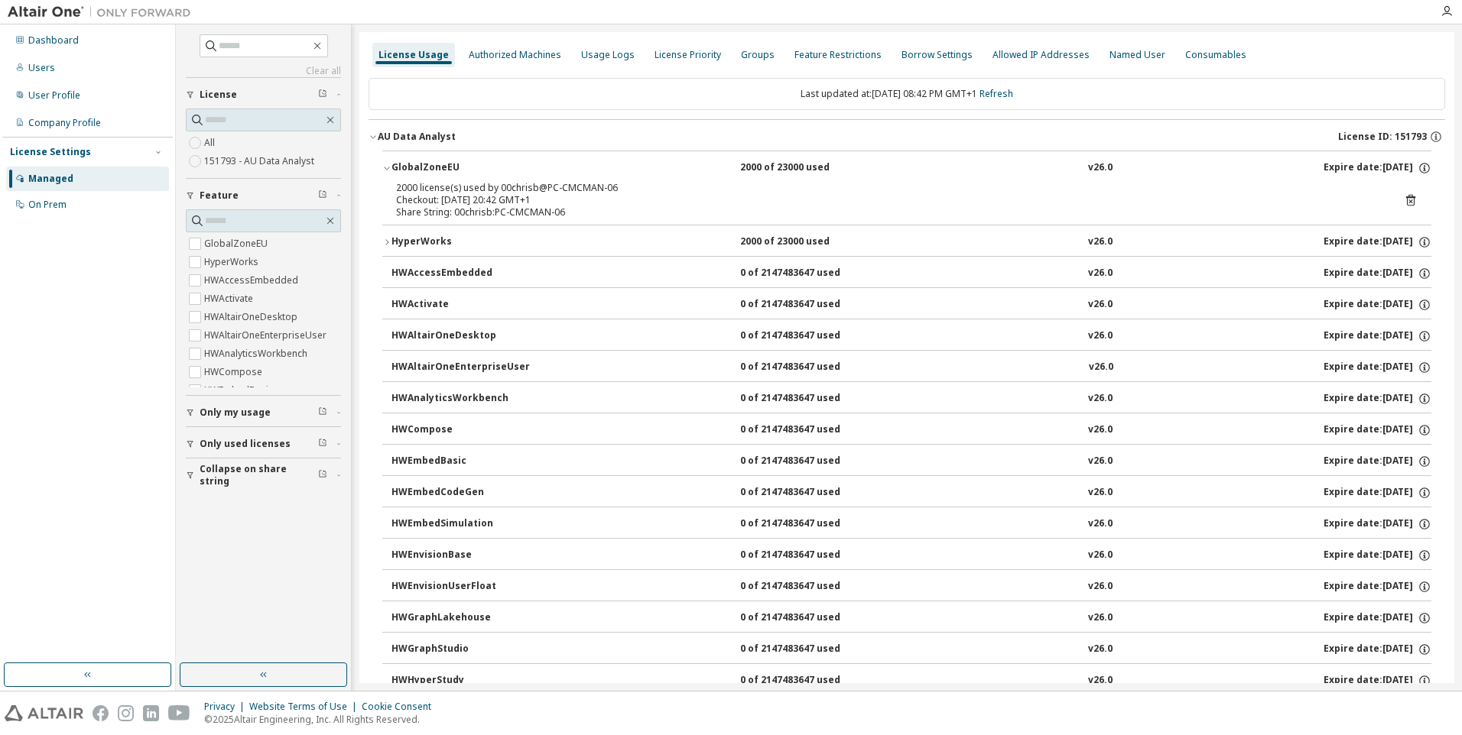
click at [1404, 200] on icon at bounding box center [1411, 200] width 14 height 14
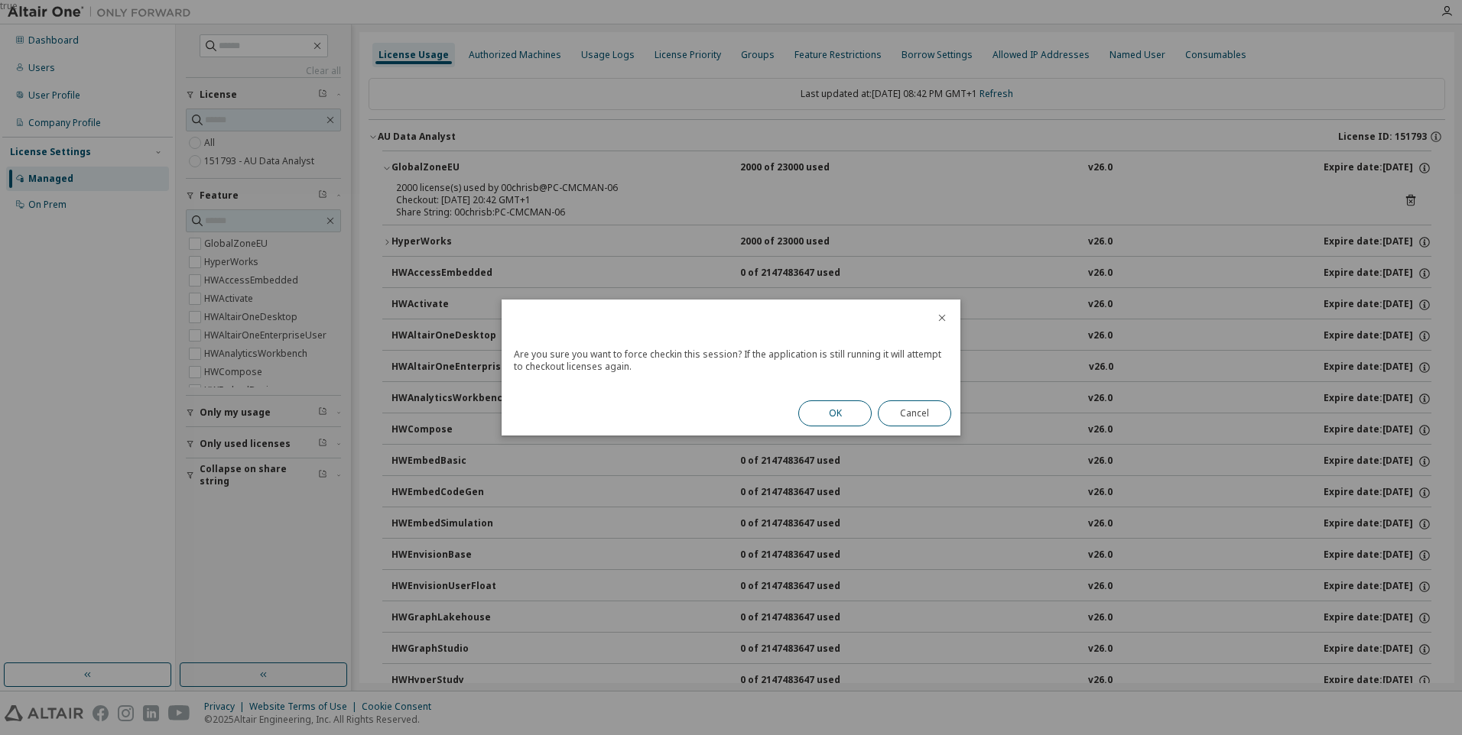
click at [830, 408] on button "OK" at bounding box center [834, 414] width 73 height 26
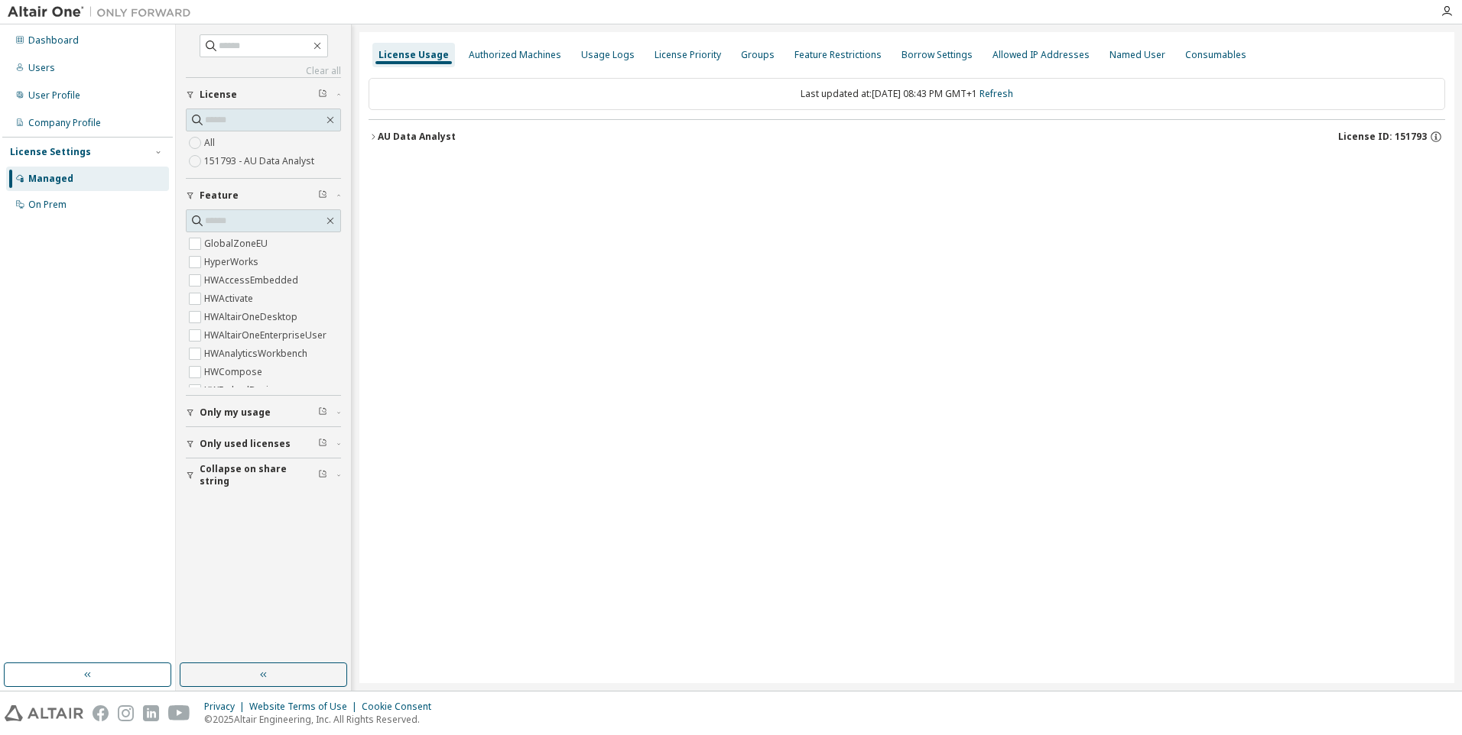
click at [374, 134] on icon "button" at bounding box center [372, 136] width 9 height 9
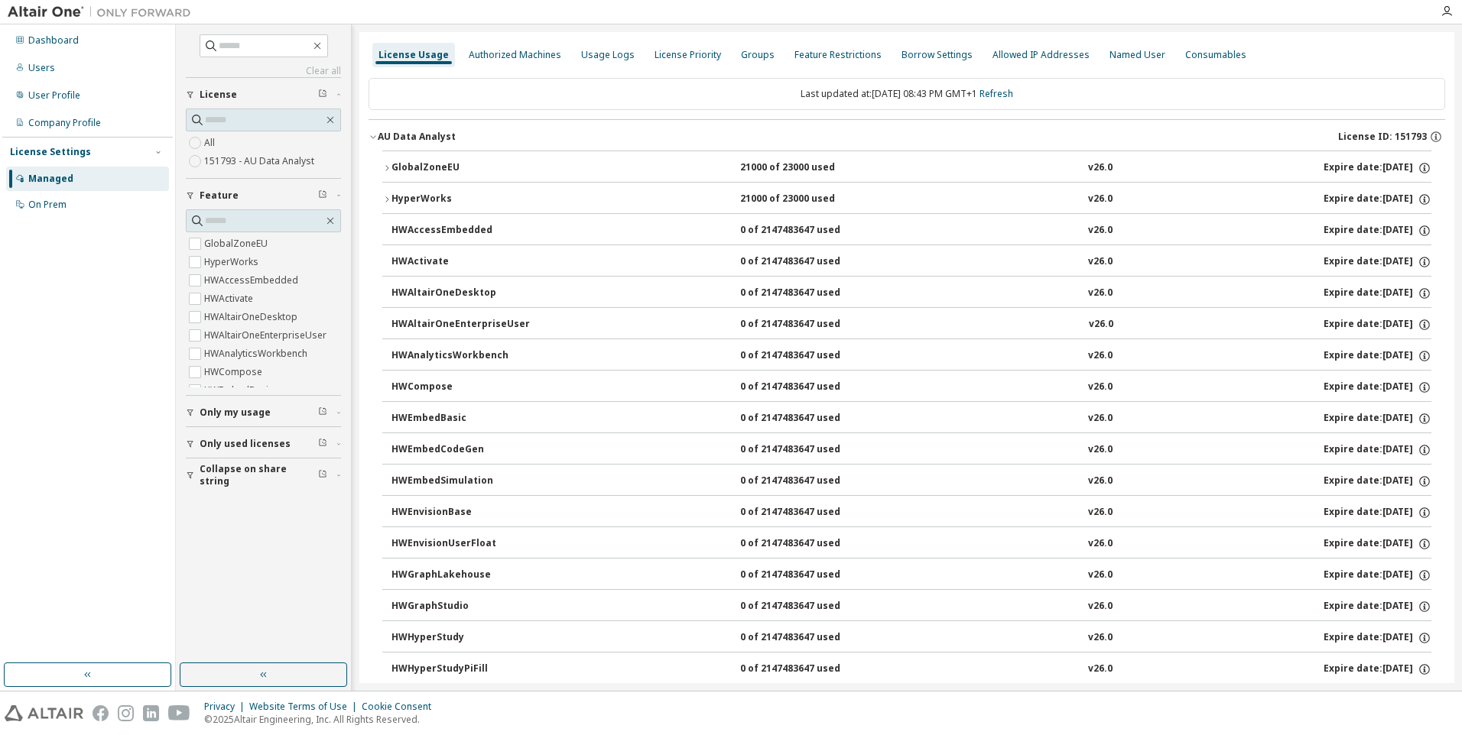
click at [387, 165] on icon "button" at bounding box center [386, 168] width 9 height 9
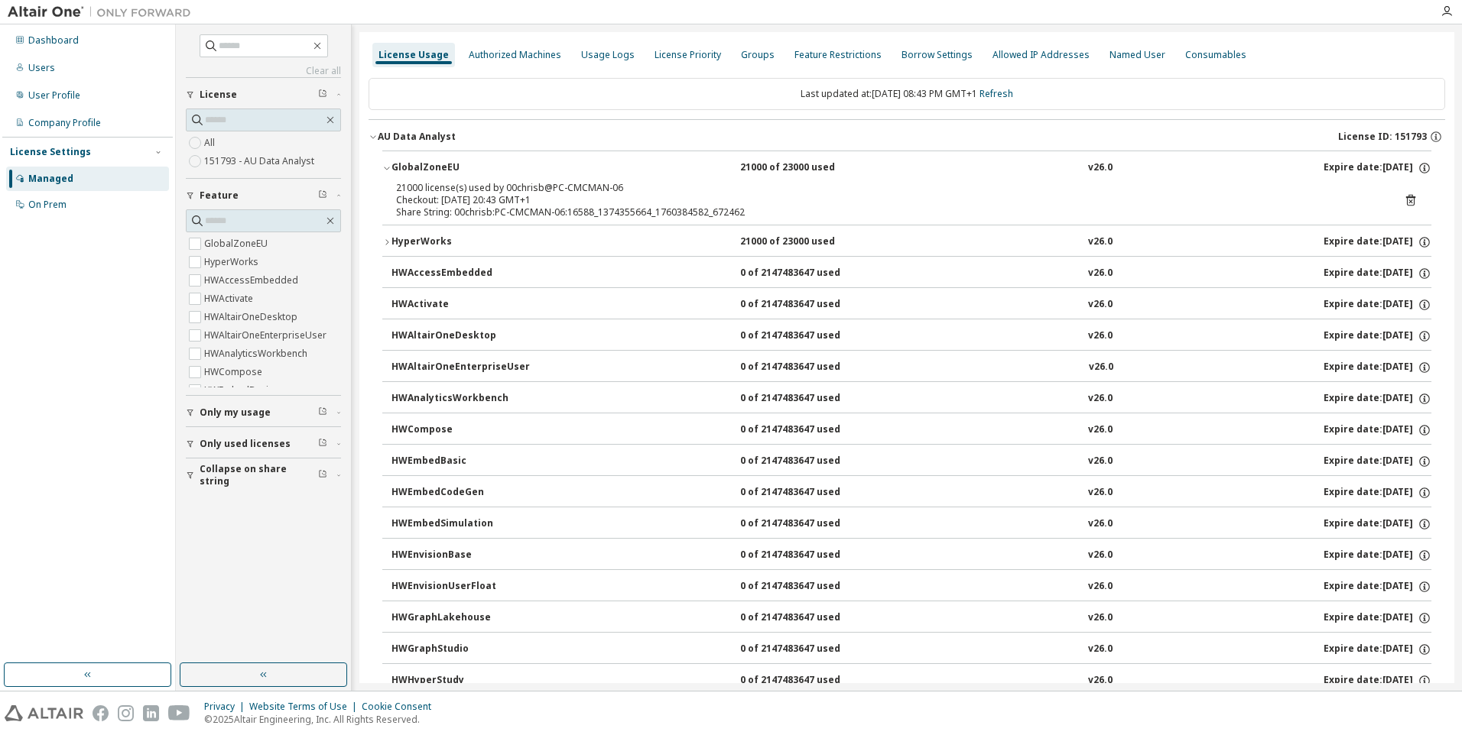
click at [1406, 200] on icon at bounding box center [1410, 200] width 9 height 11
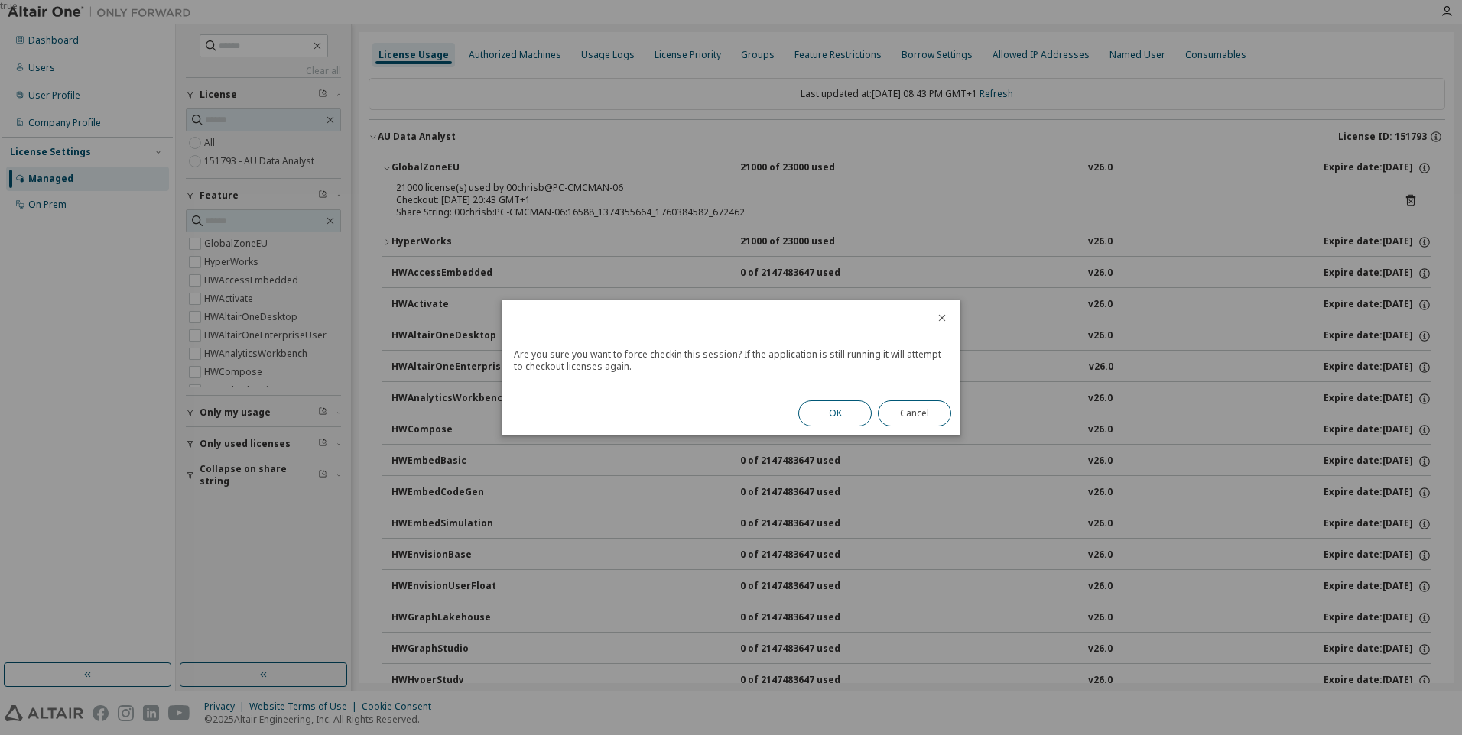
click at [855, 416] on button "OK" at bounding box center [834, 414] width 73 height 26
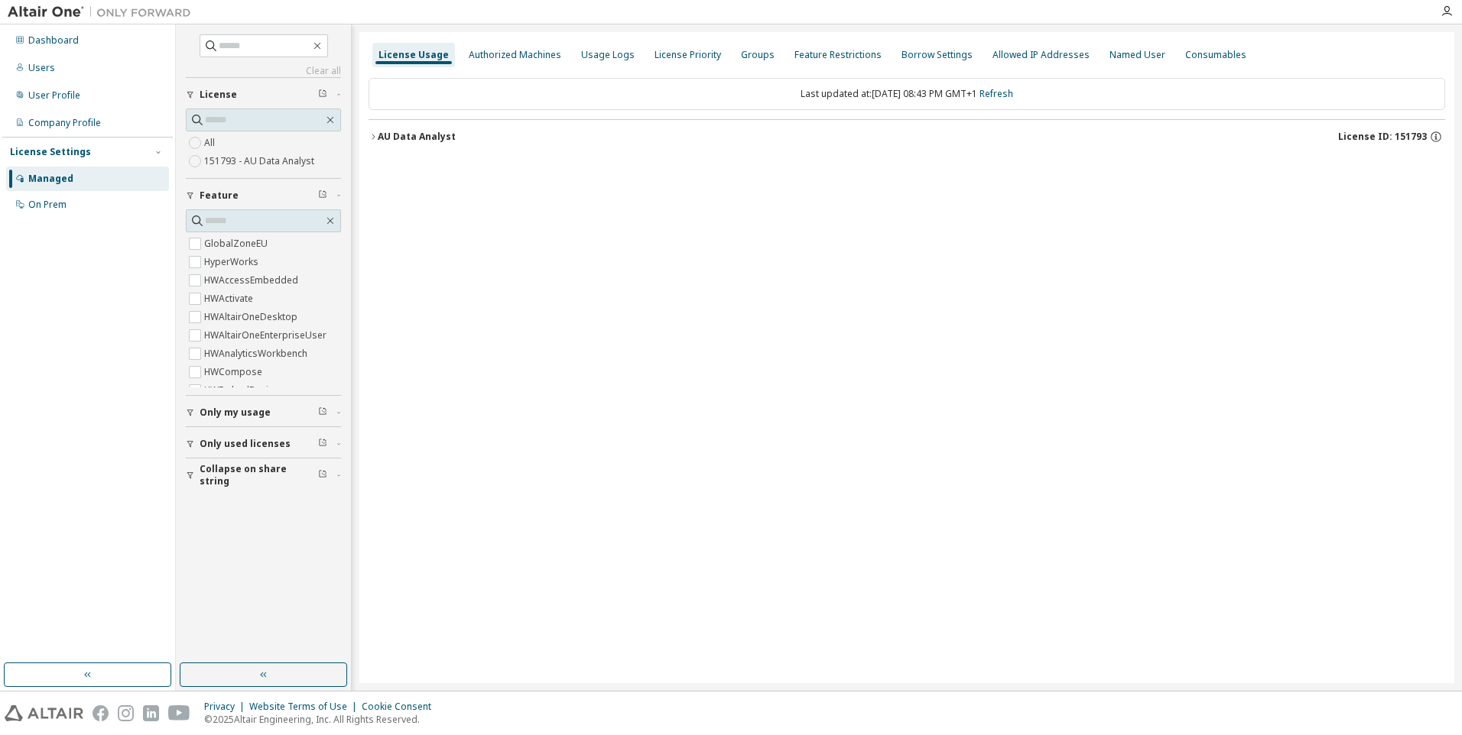
click at [1141, 313] on div "License Usage Authorized Machines Usage Logs License Priority Groups Feature Re…" at bounding box center [906, 357] width 1095 height 651
click at [377, 134] on icon "button" at bounding box center [372, 136] width 9 height 9
